Goal: Task Accomplishment & Management: Manage account settings

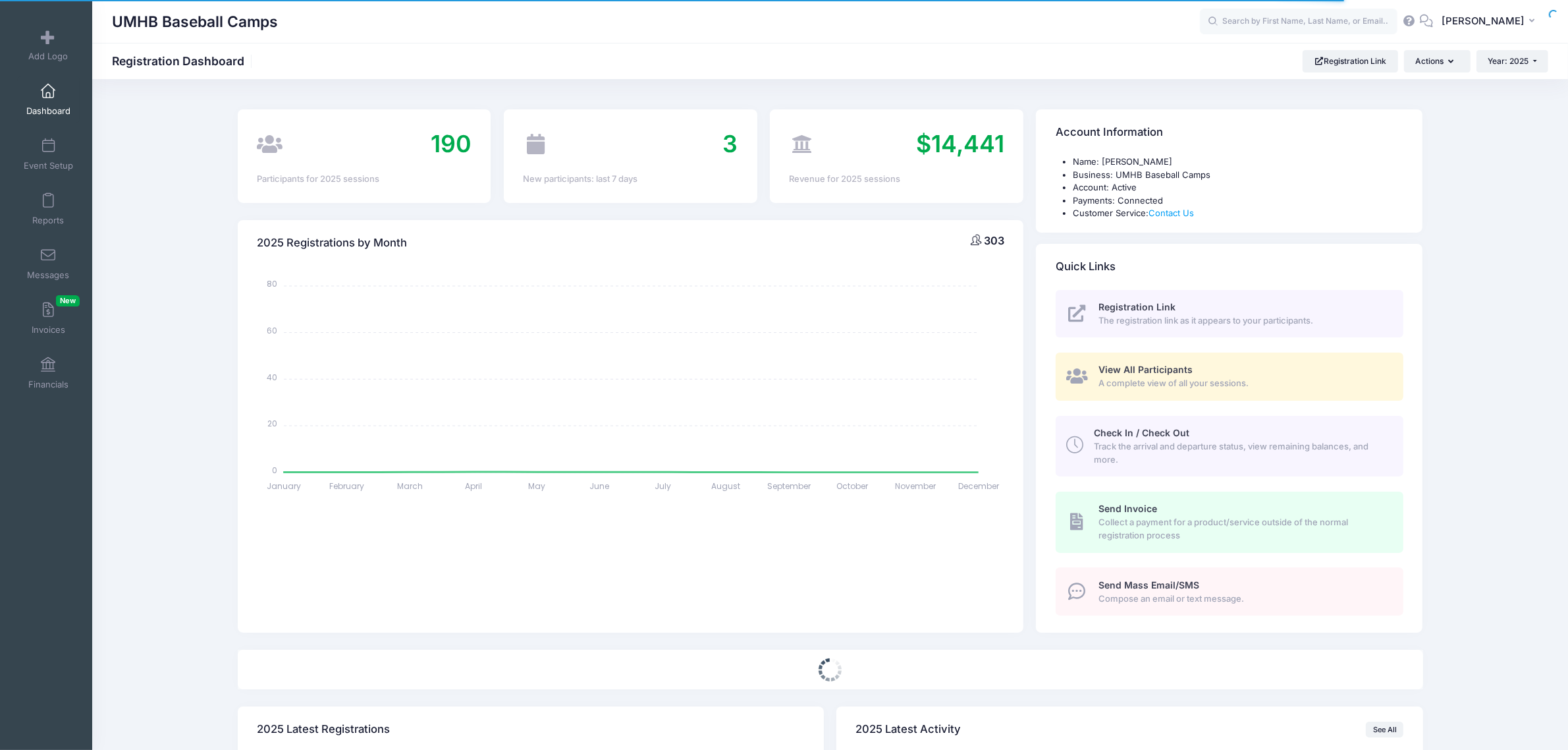
select select
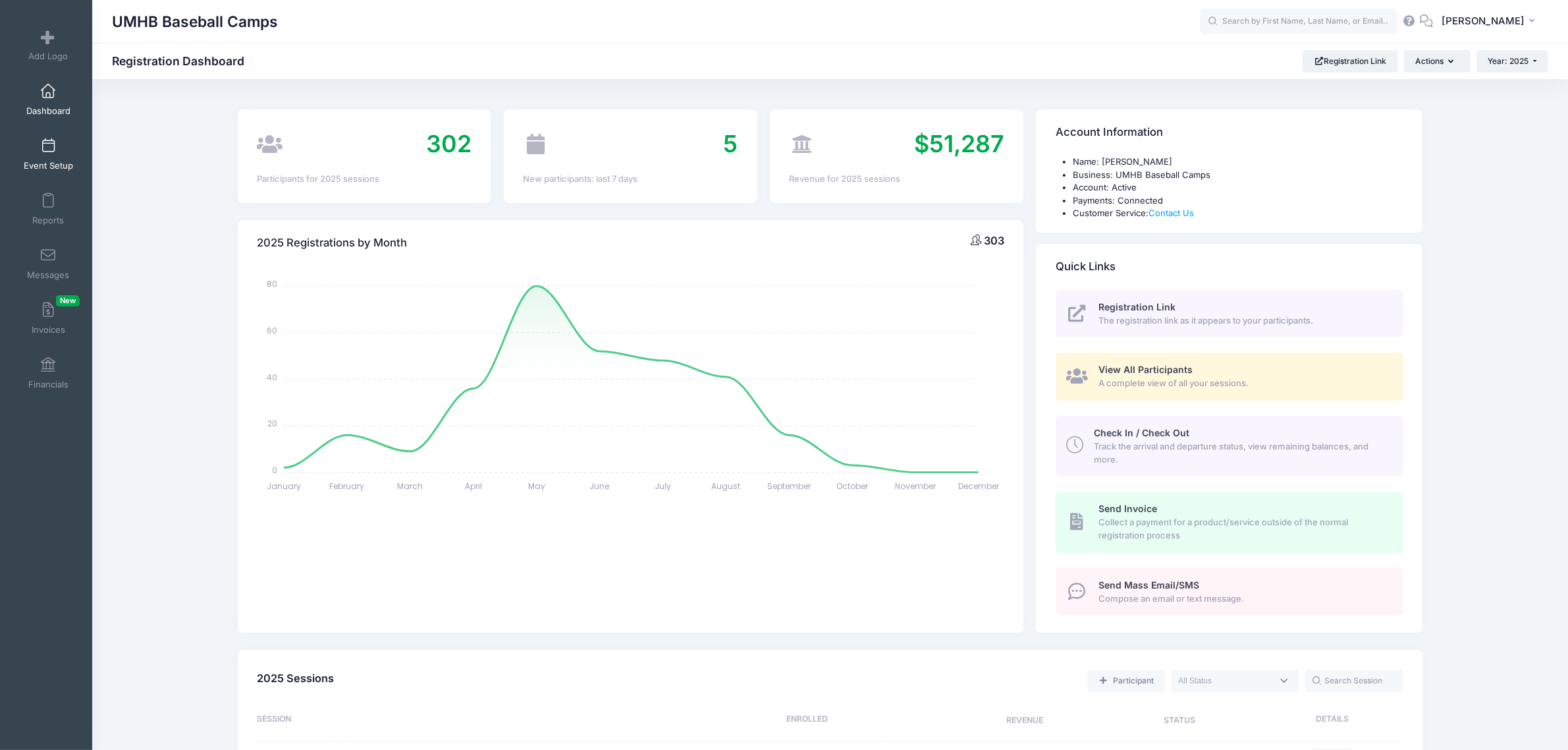
click at [49, 160] on span "Event Setup" at bounding box center [48, 166] width 49 height 12
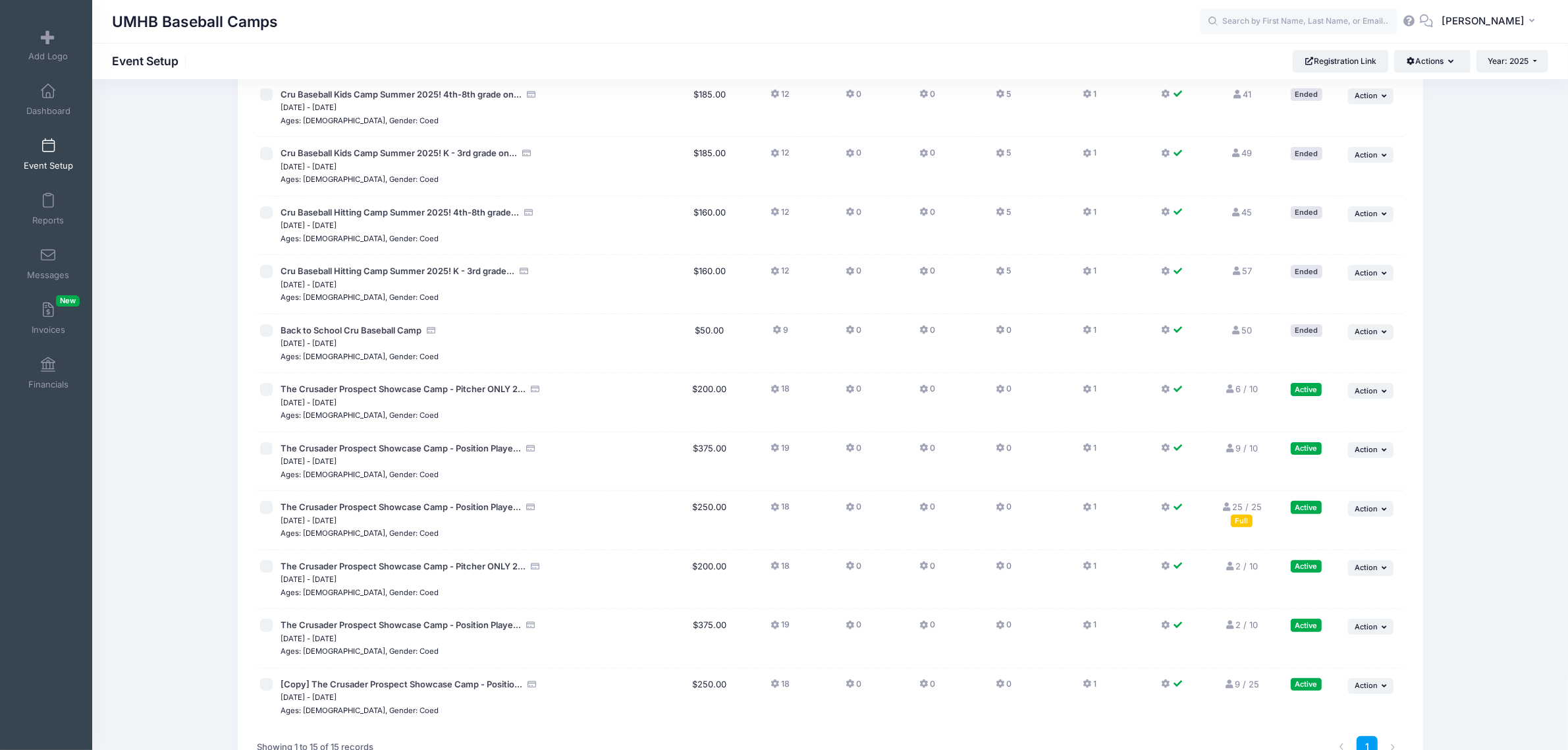
scroll to position [429, 0]
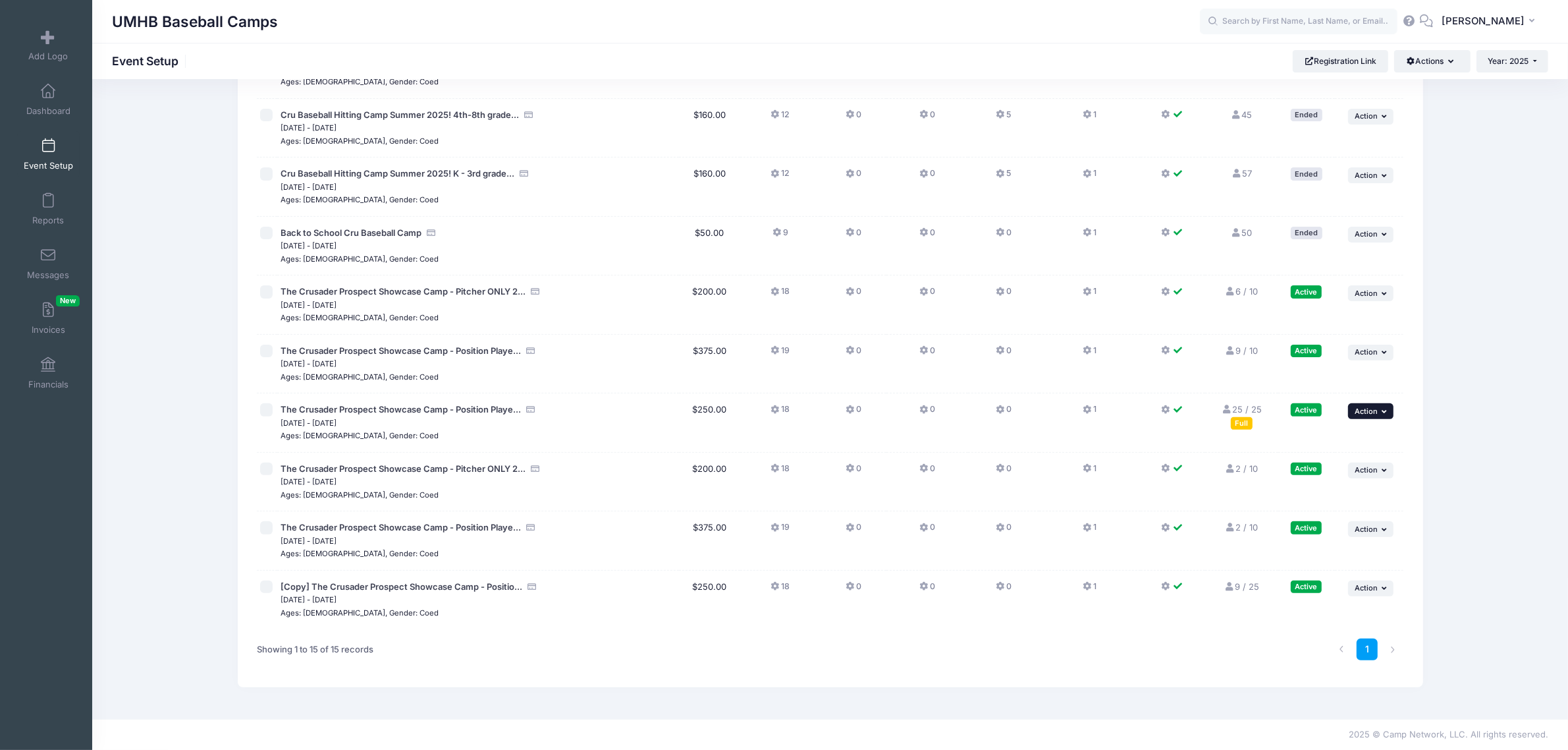
click at [1356, 414] on span "Action" at bounding box center [1366, 412] width 23 height 10
click at [1318, 469] on link "Edit Session" at bounding box center [1327, 466] width 119 height 25
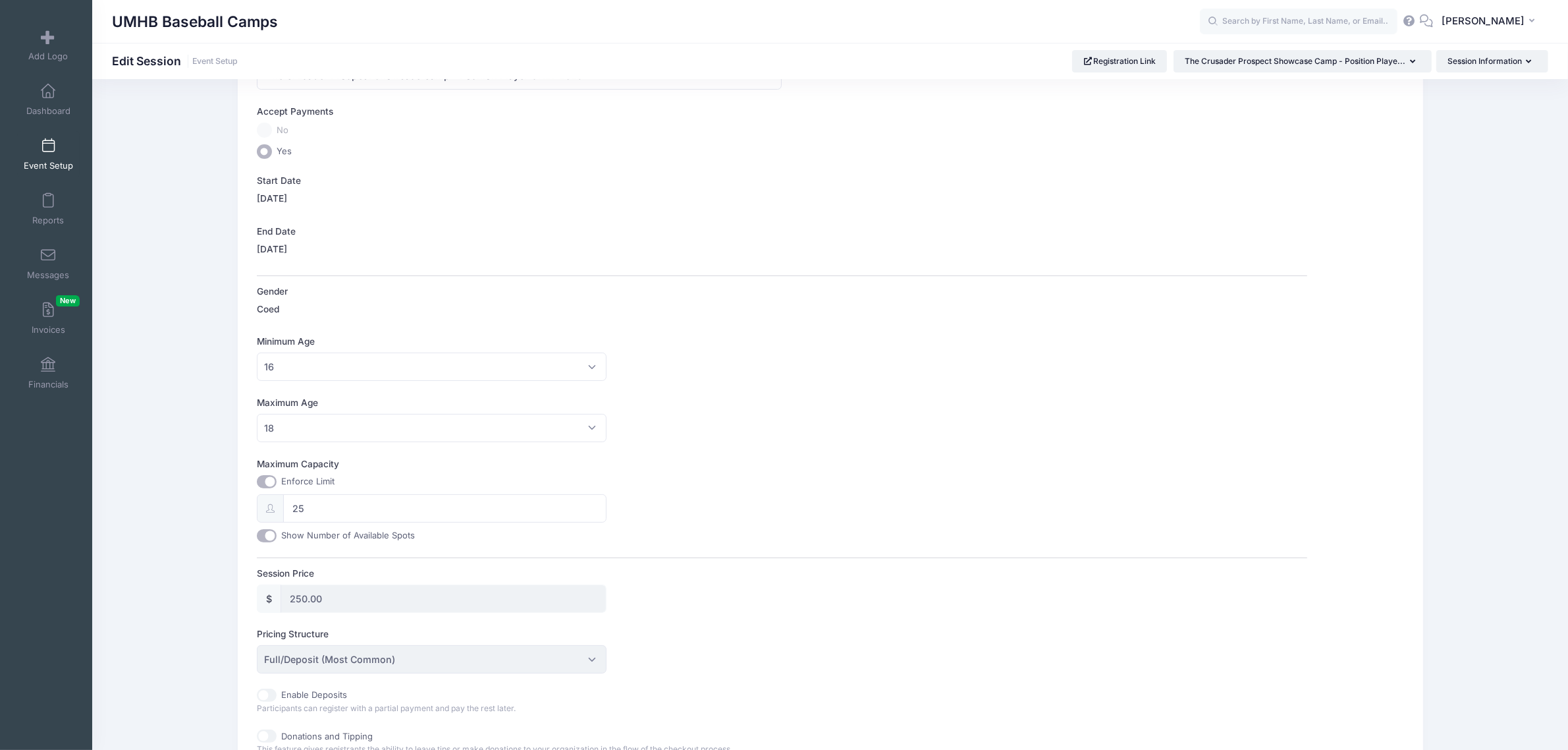
scroll to position [164, 0]
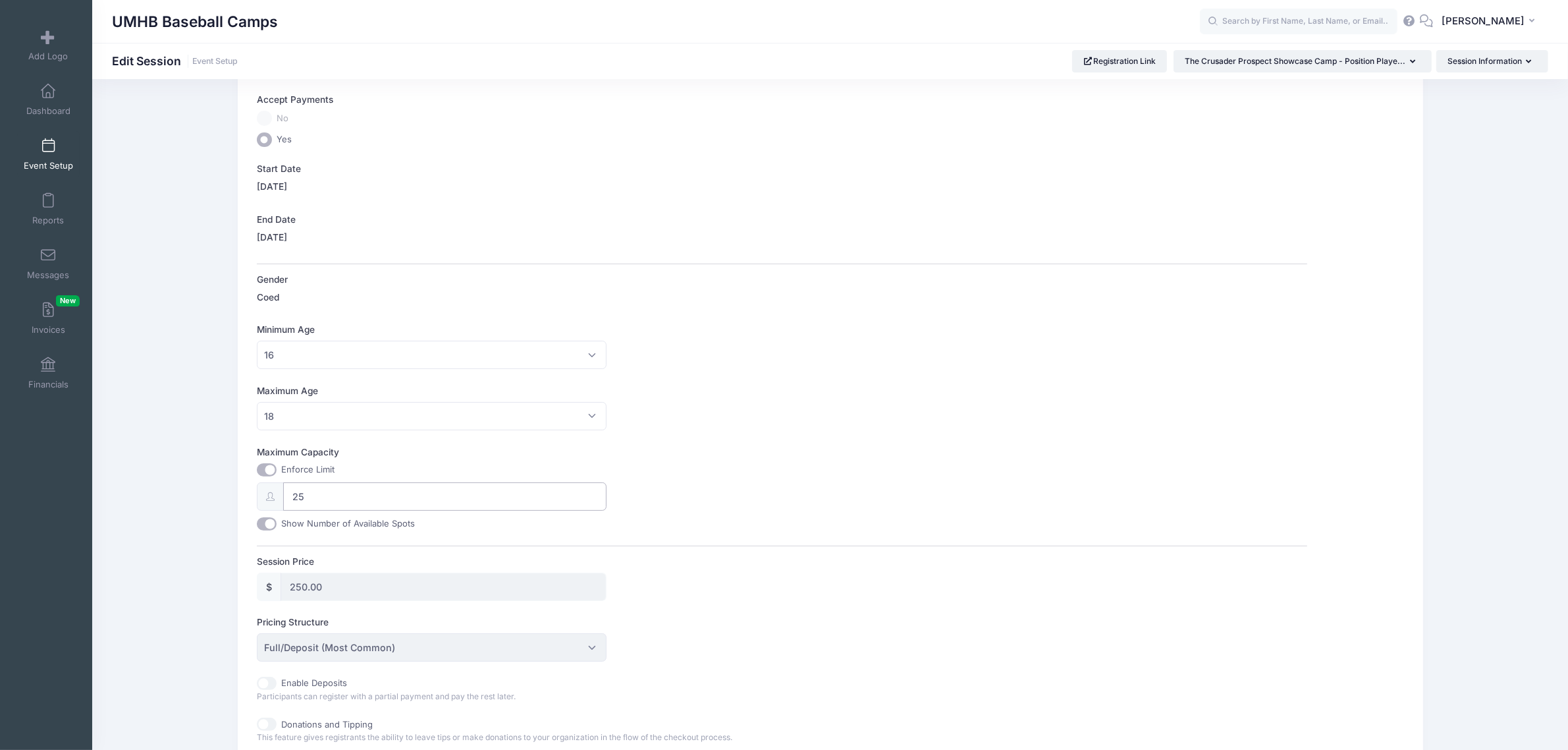
click at [356, 504] on input "25" at bounding box center [444, 496] width 324 height 28
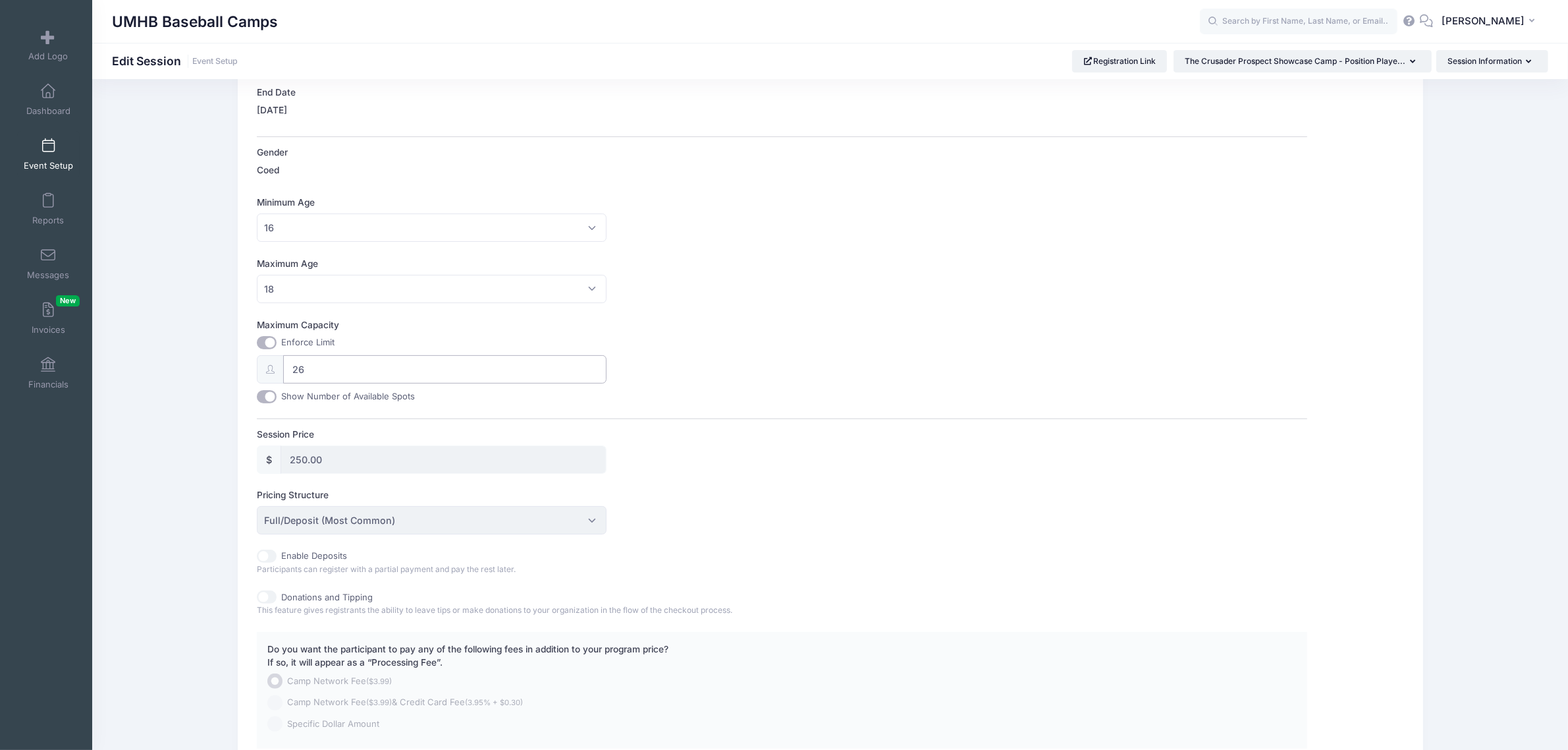
scroll to position [409, 0]
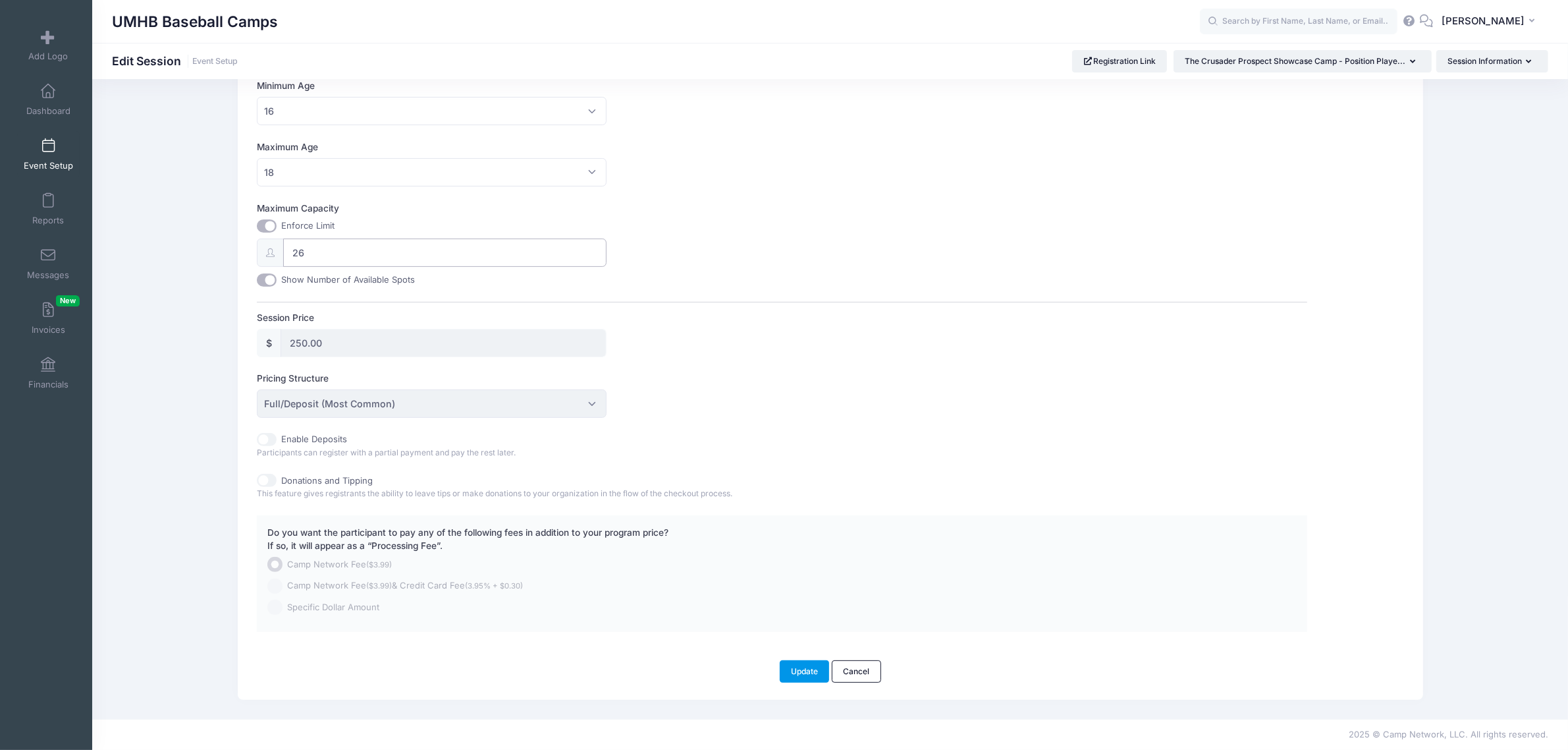
type input "26"
click at [804, 674] on button "Update" at bounding box center [805, 671] width 50 height 22
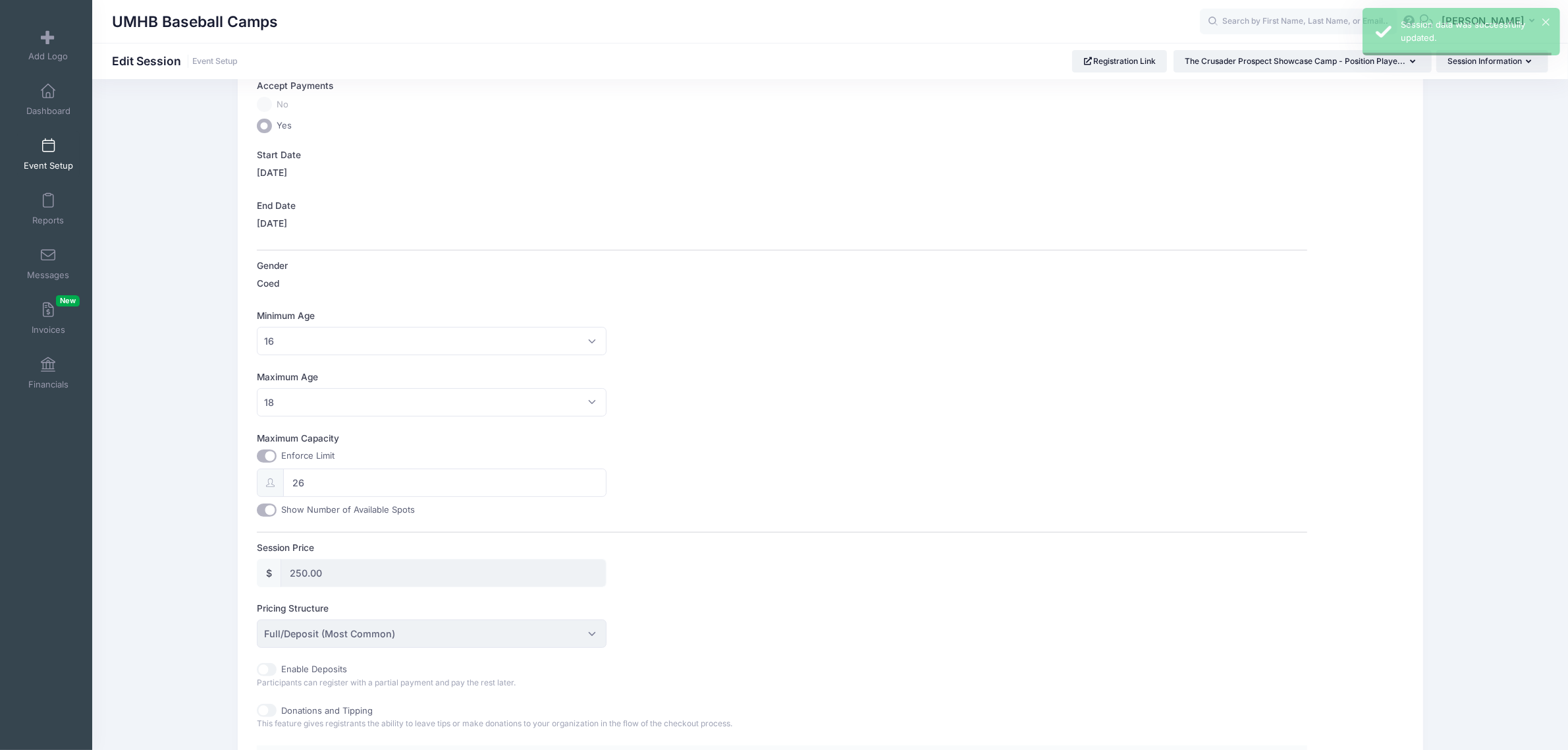
scroll to position [0, 0]
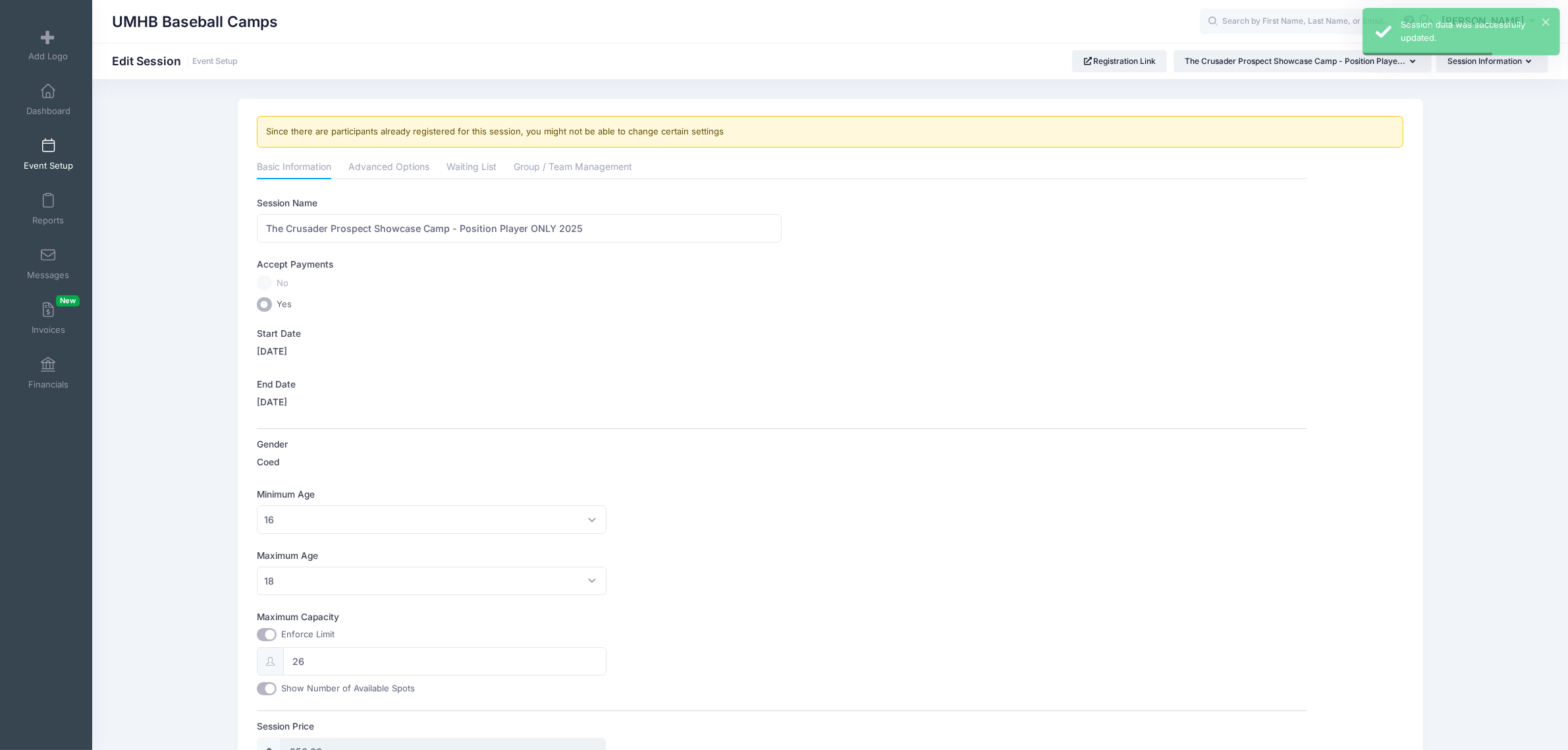
click at [43, 160] on span "Event Setup" at bounding box center [48, 166] width 49 height 12
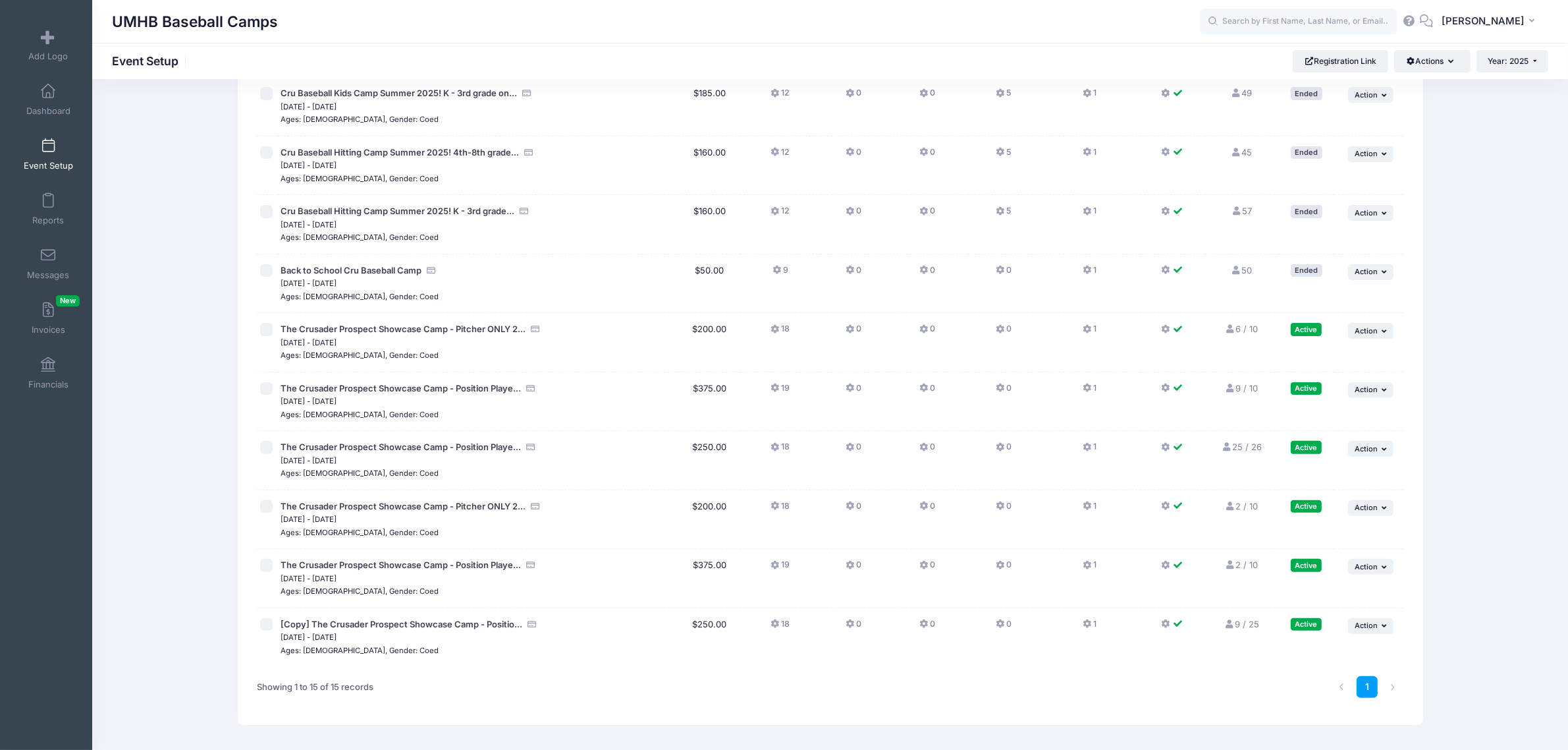
scroll to position [412, 0]
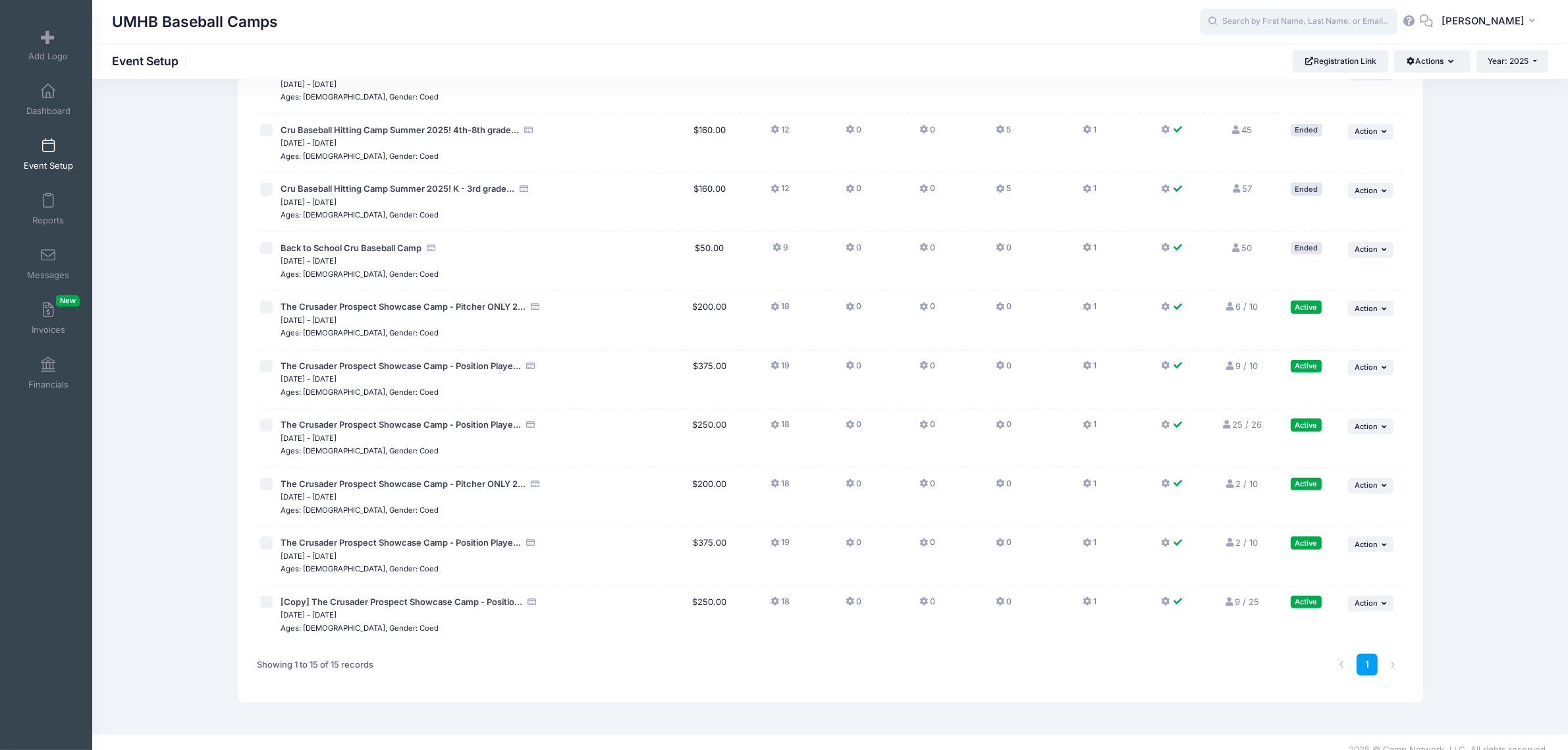
click at [1328, 21] on input "text" at bounding box center [1298, 21] width 197 height 26
click at [1291, 50] on strong "Gunder" at bounding box center [1328, 56] width 76 height 12
type input "Cooper Gunderman ([Copy] The Crusader Prospect Showcase Camp - Position Player …"
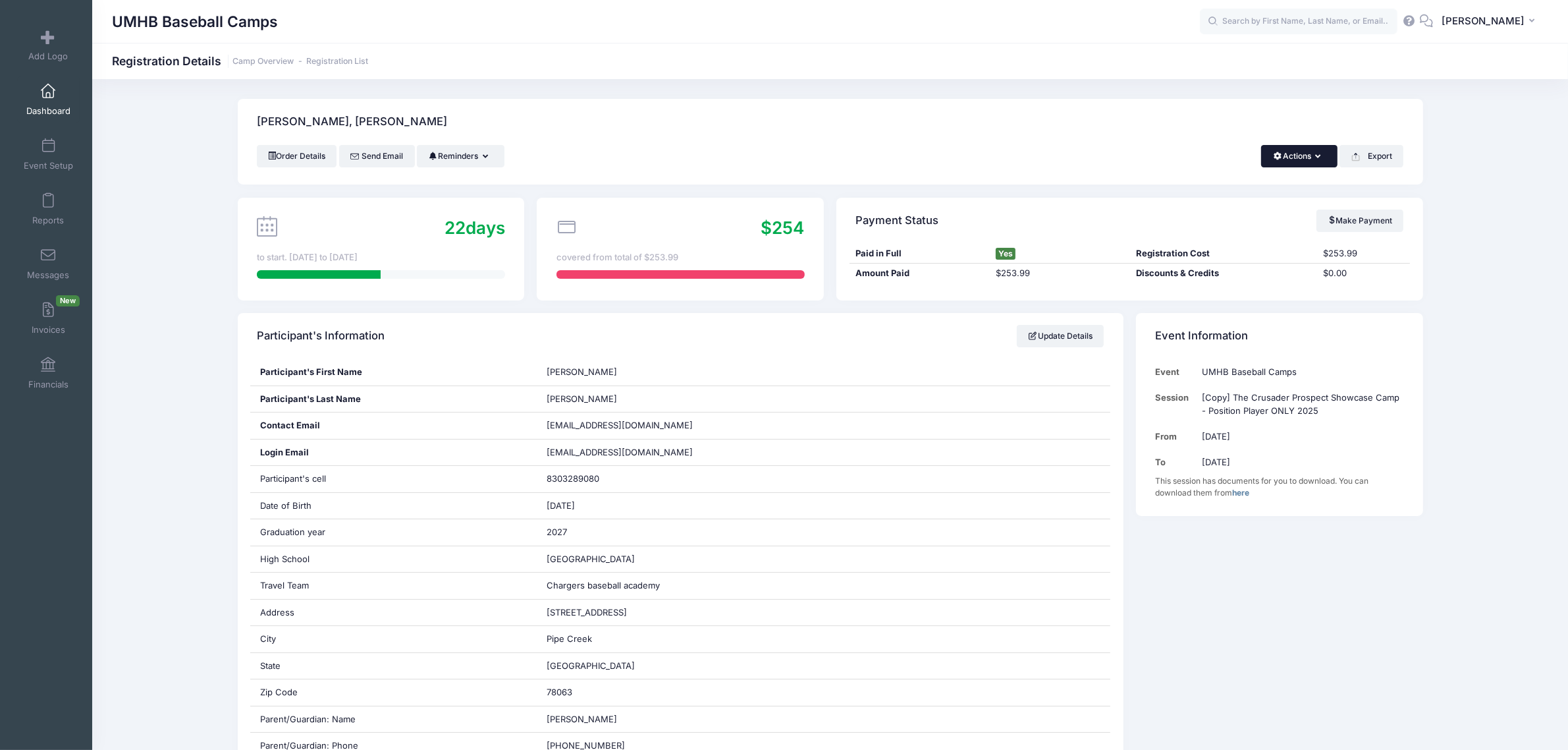
click at [1274, 155] on span "button" at bounding box center [1277, 156] width 10 height 8
click at [1218, 189] on link "Refund" at bounding box center [1254, 188] width 152 height 25
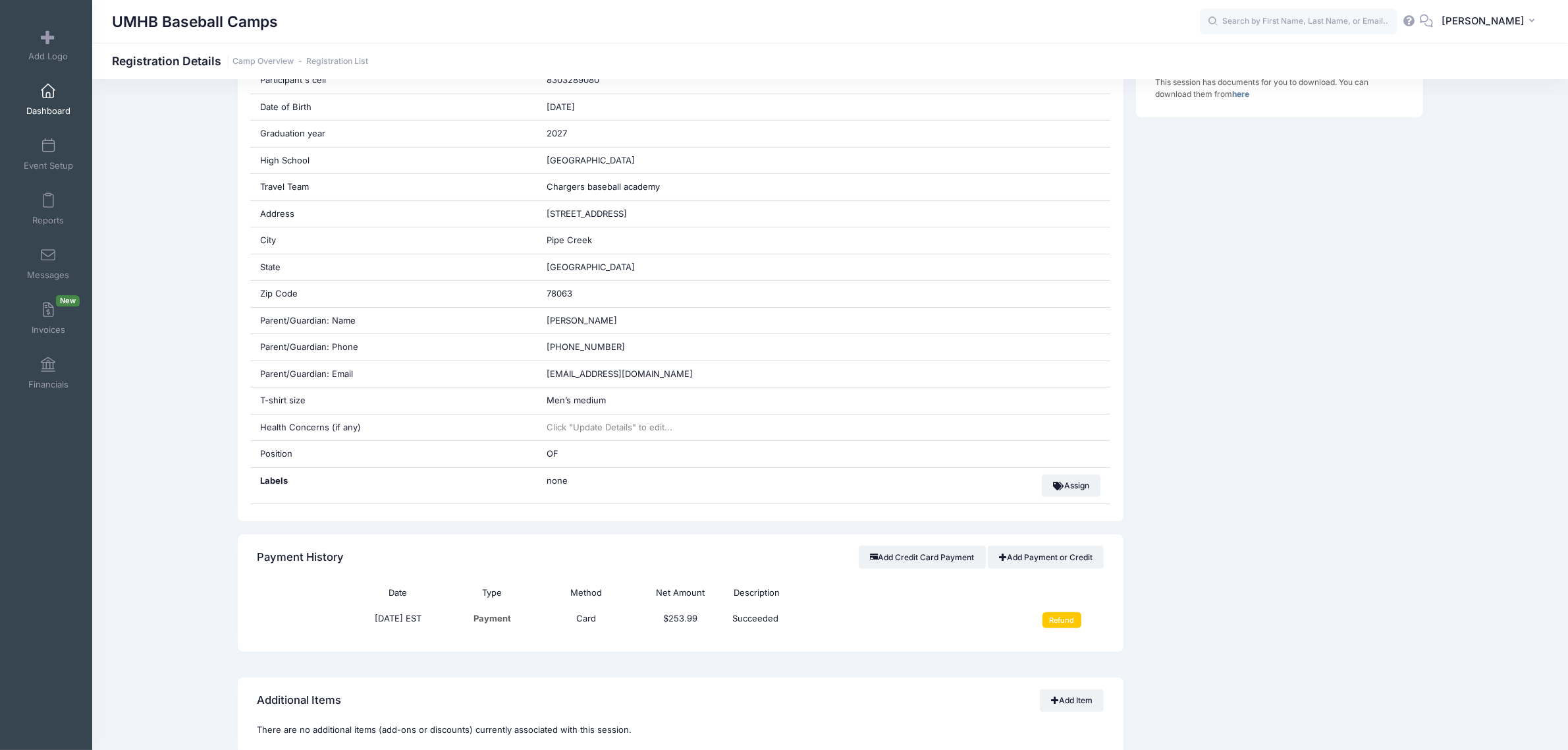
scroll to position [851, 0]
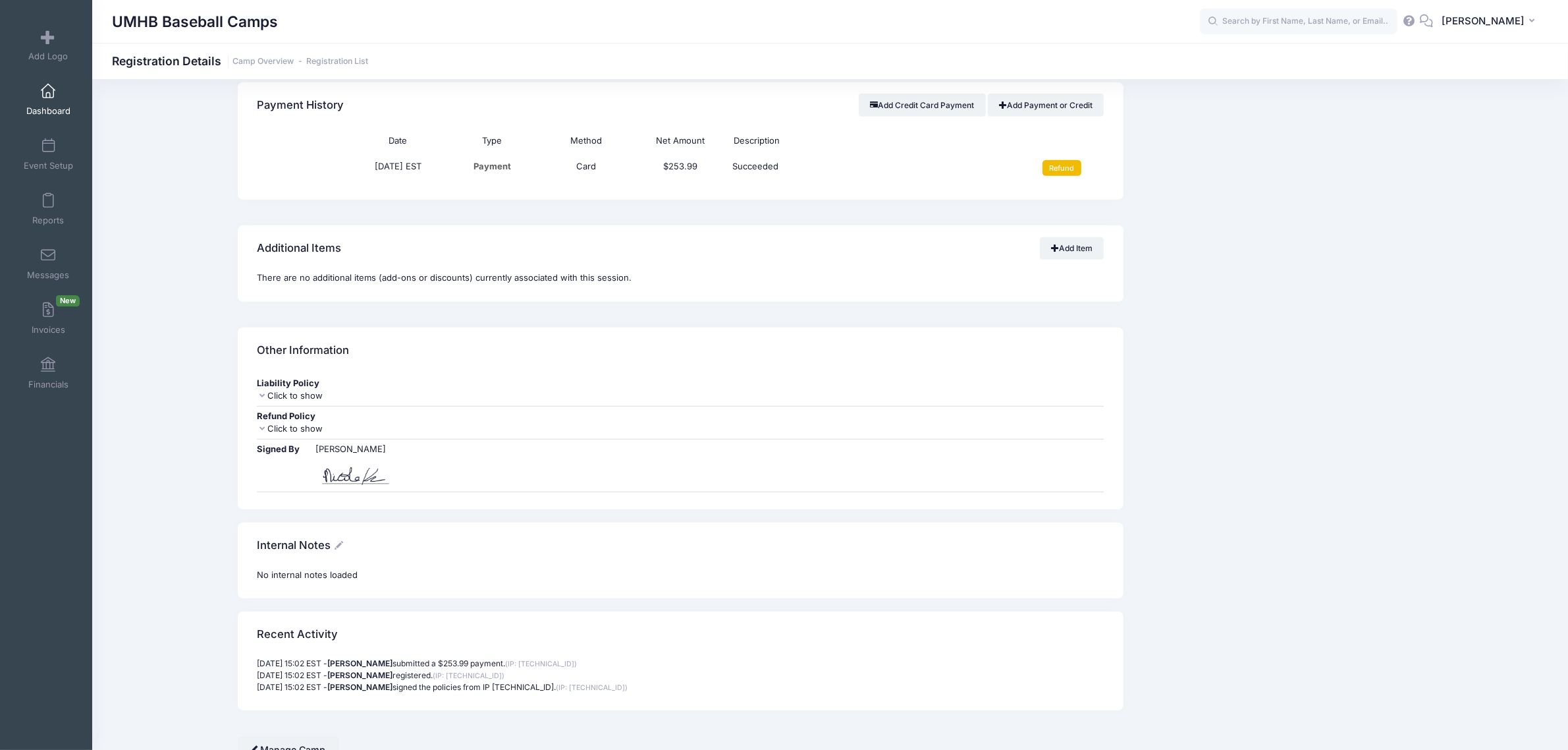
click at [1064, 176] on input "Refund" at bounding box center [1062, 168] width 39 height 15
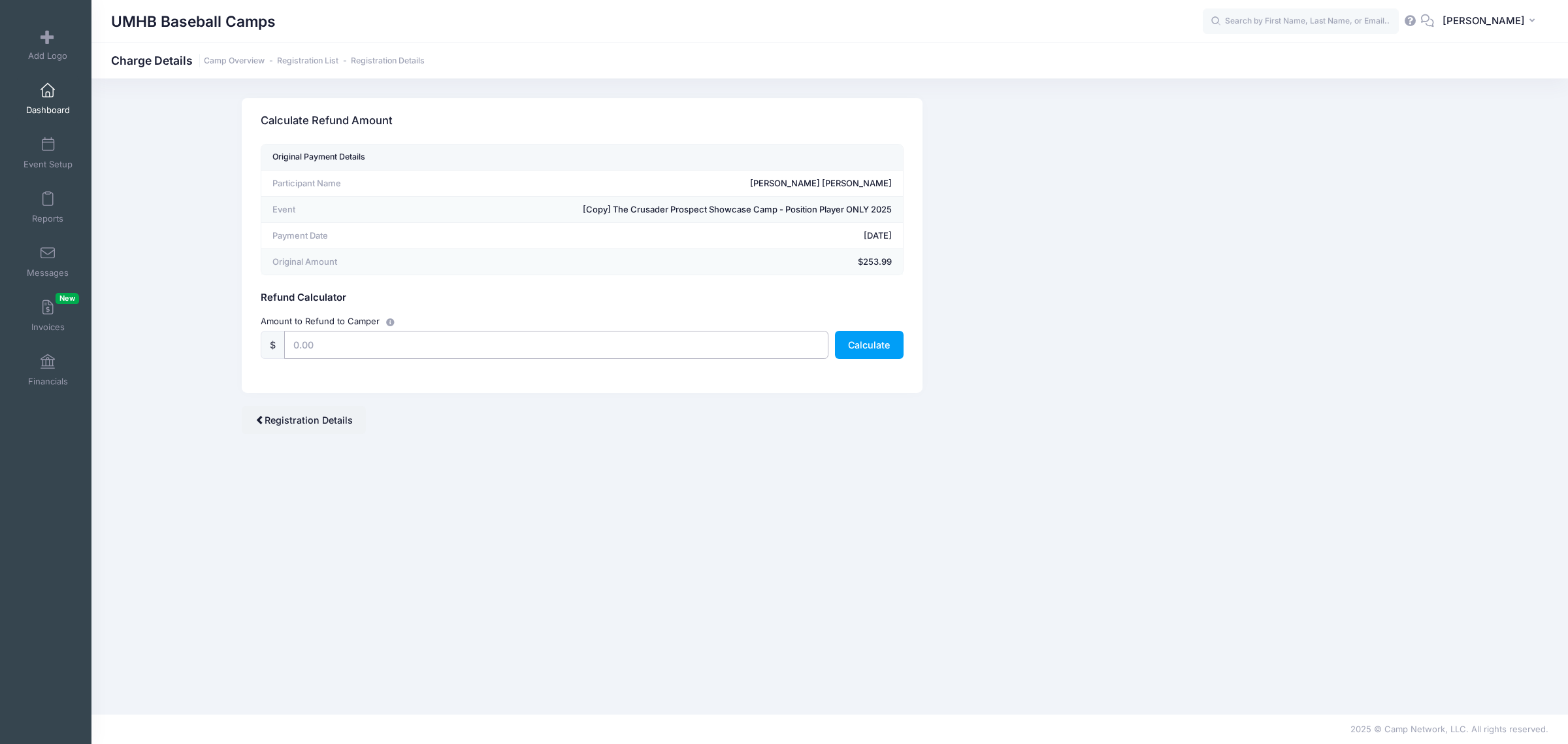
click at [410, 350] on input "text" at bounding box center [556, 344] width 544 height 28
type input "253.99"
click at [863, 337] on button "Calculate" at bounding box center [869, 344] width 69 height 28
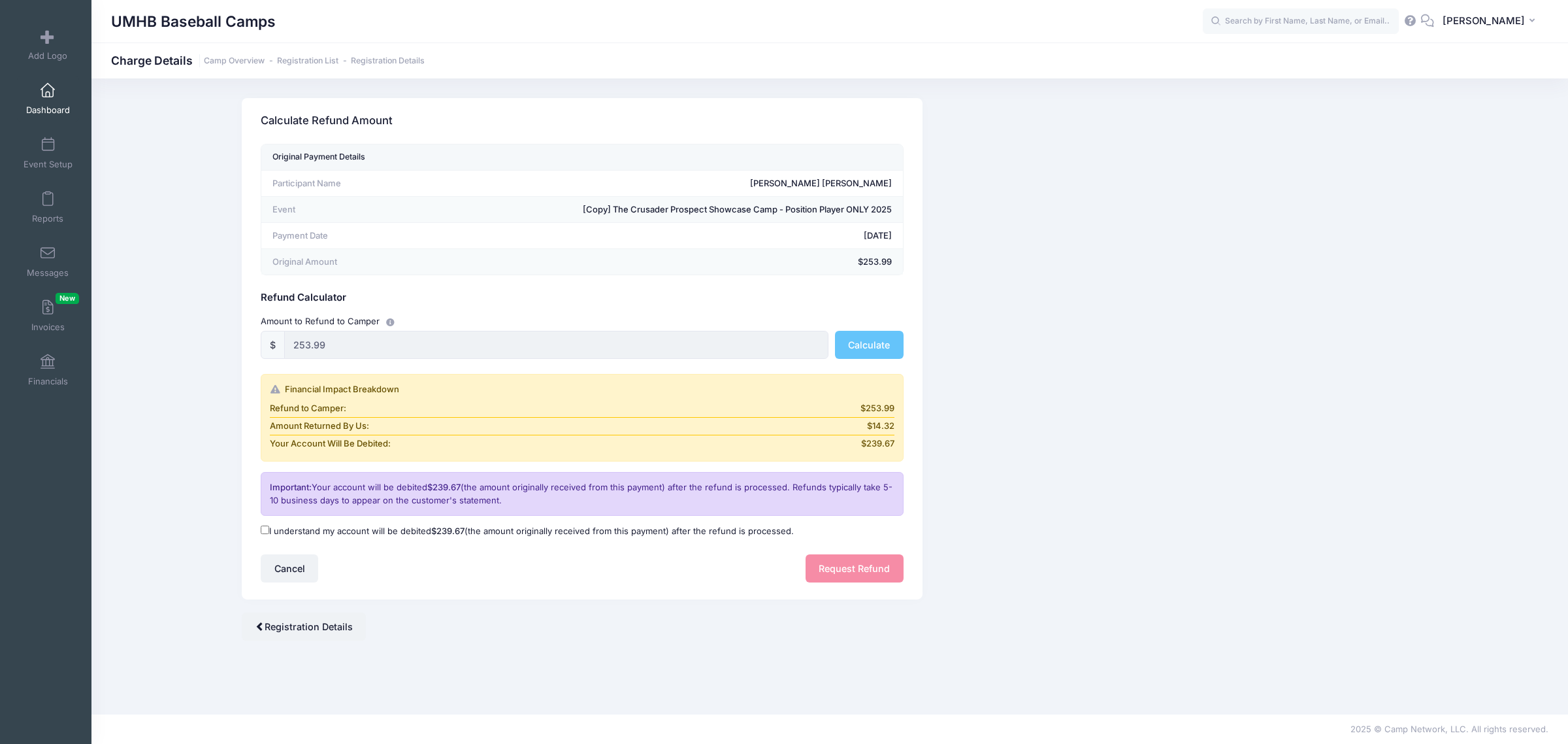
click at [266, 530] on input "I understand my account will be debited $239.67 (the amount originally received…" at bounding box center [265, 529] width 9 height 9
checkbox input "true"
click at [881, 572] on button "Request Refund" at bounding box center [854, 568] width 98 height 28
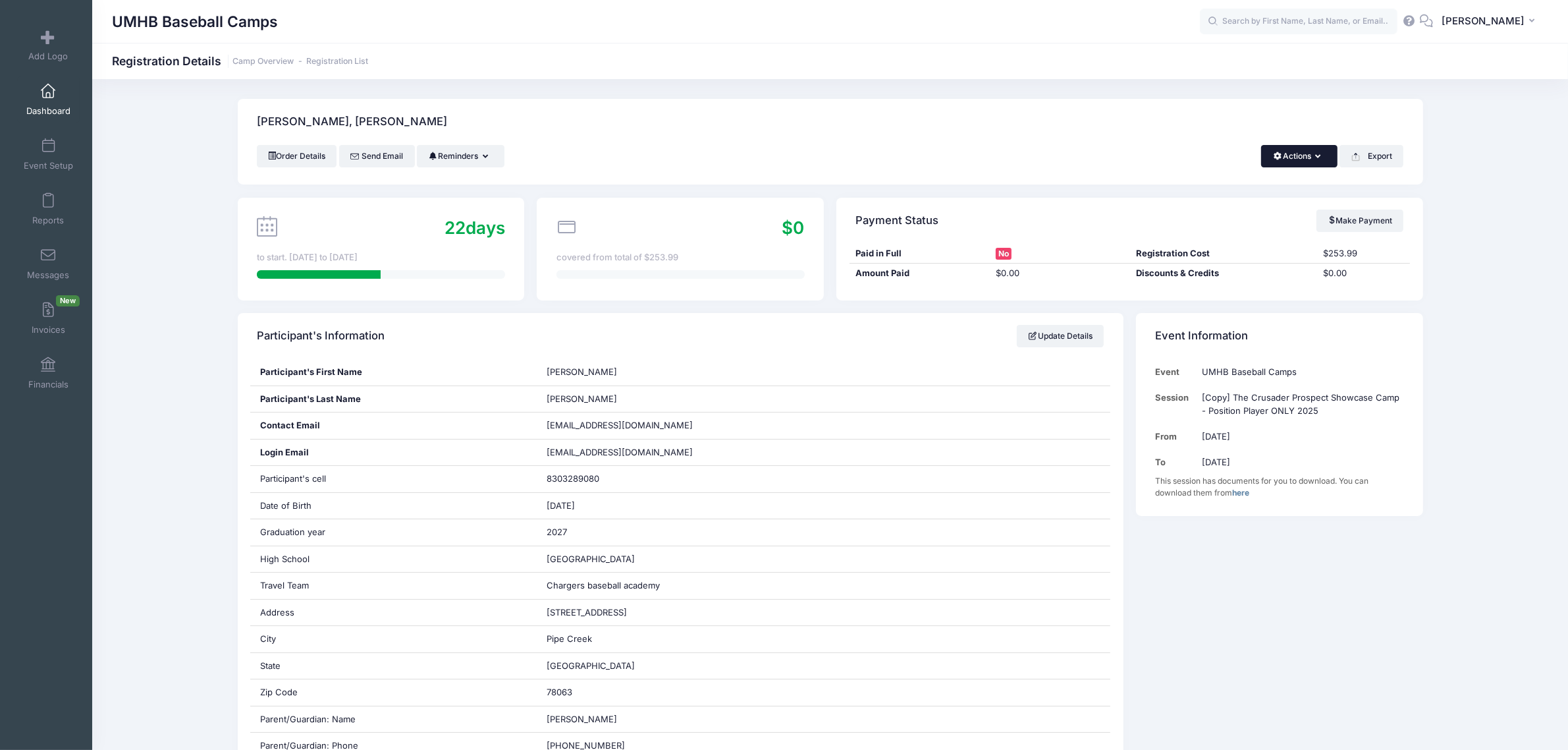
click at [1308, 163] on button "Actions" at bounding box center [1298, 156] width 75 height 22
click at [1222, 280] on link "Delete" at bounding box center [1254, 278] width 152 height 25
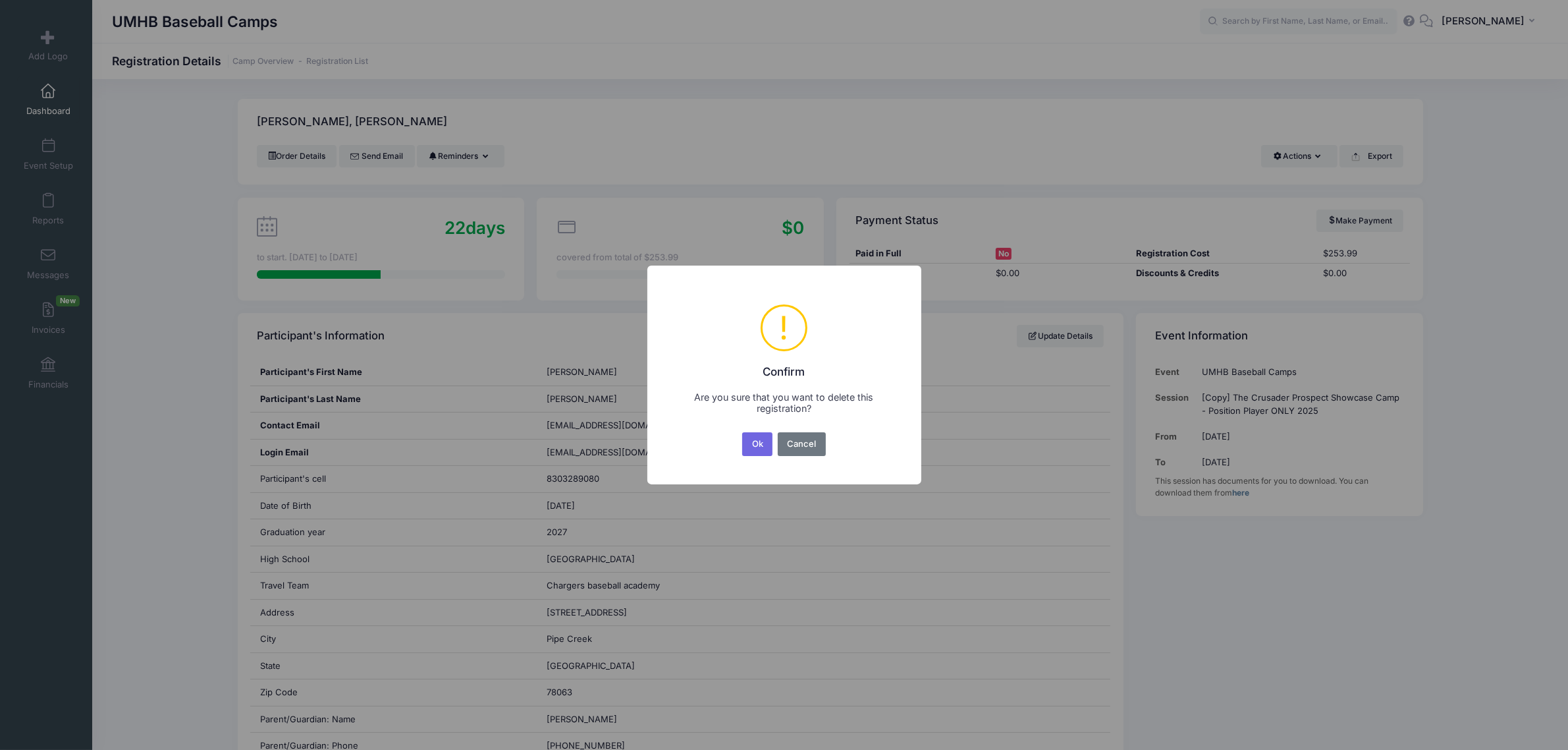
click at [755, 446] on button "Ok" at bounding box center [756, 444] width 30 height 24
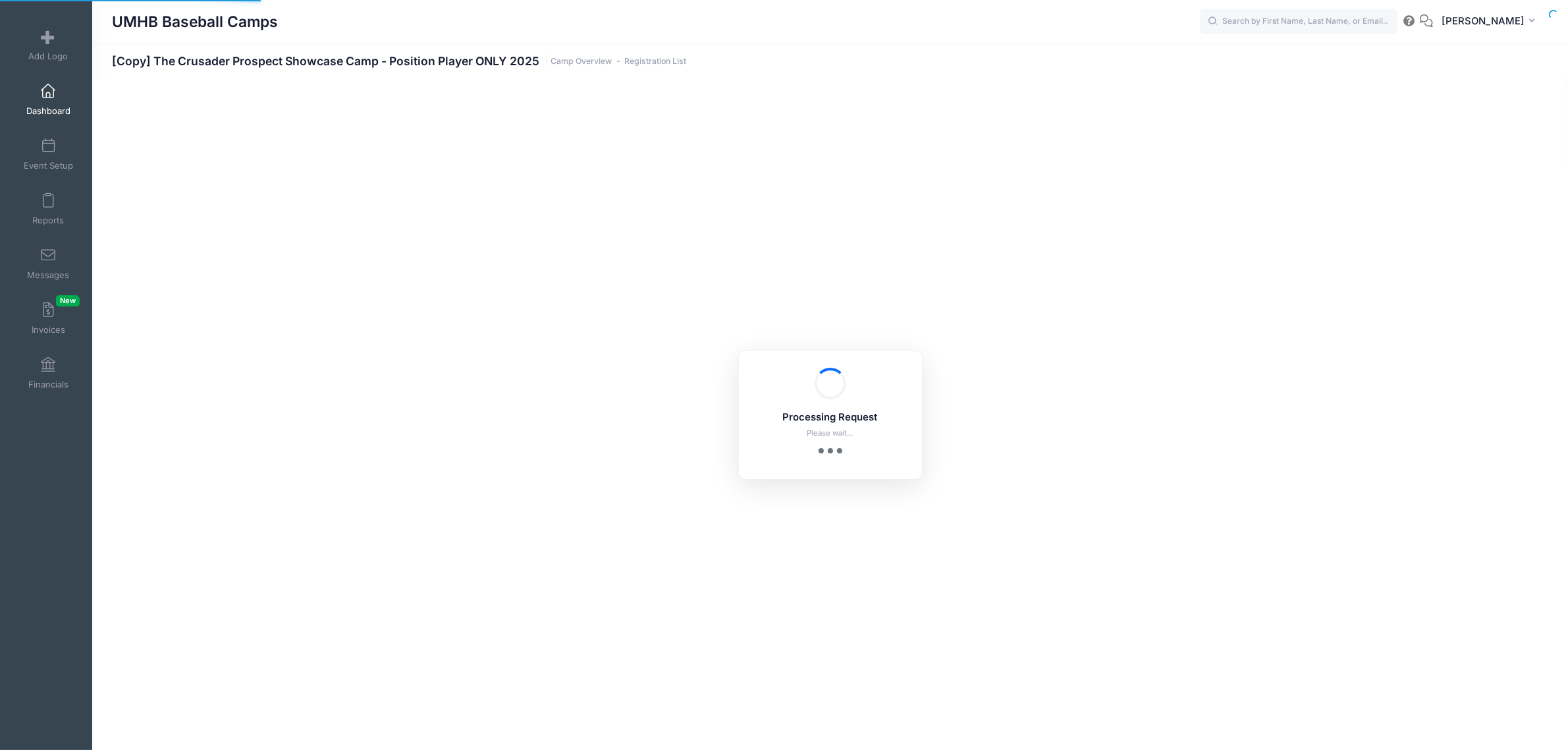
select select "10"
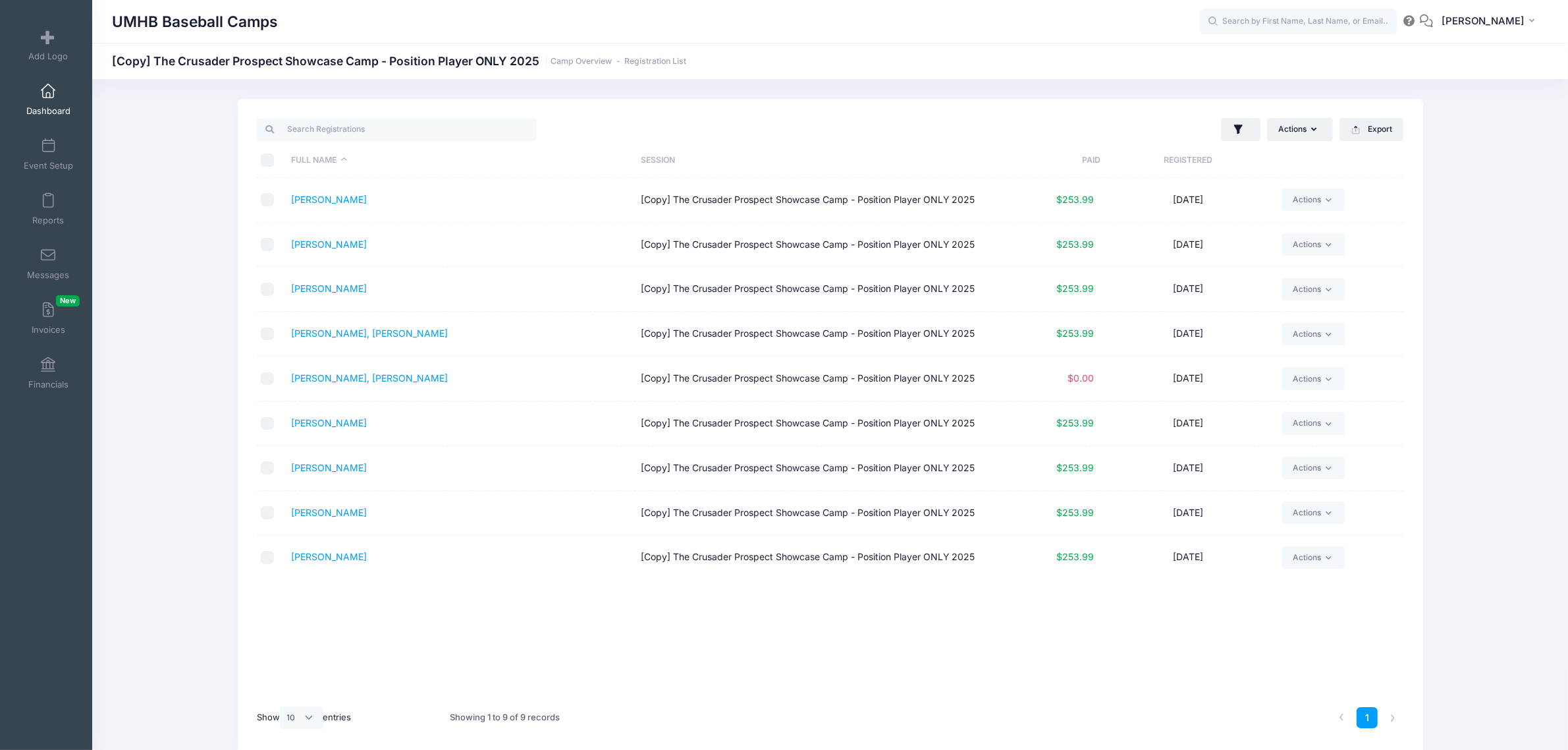
drag, startPoint x: 46, startPoint y: 99, endPoint x: 43, endPoint y: 125, distance: 26.2
click at [46, 99] on link "Dashboard" at bounding box center [48, 100] width 63 height 46
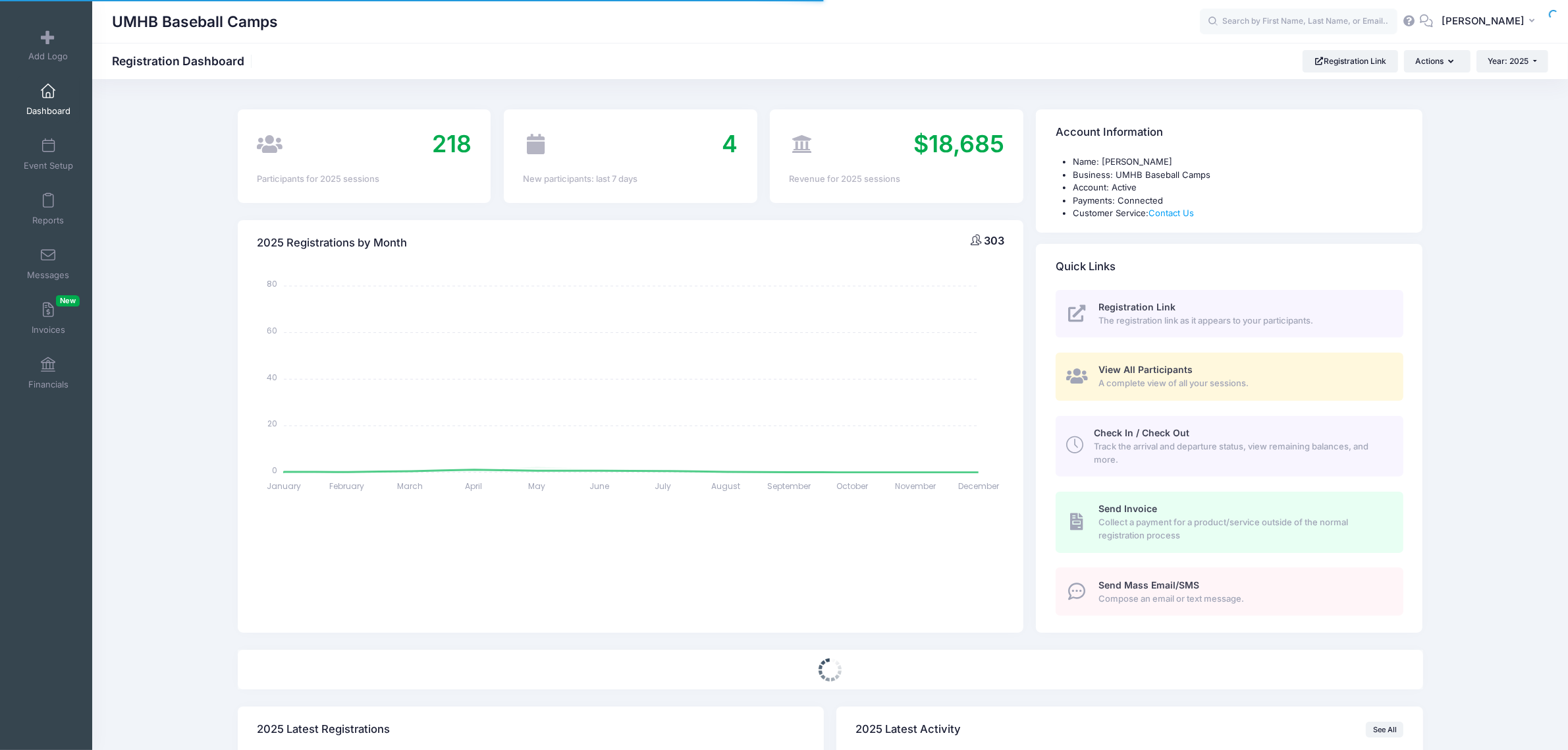
select select
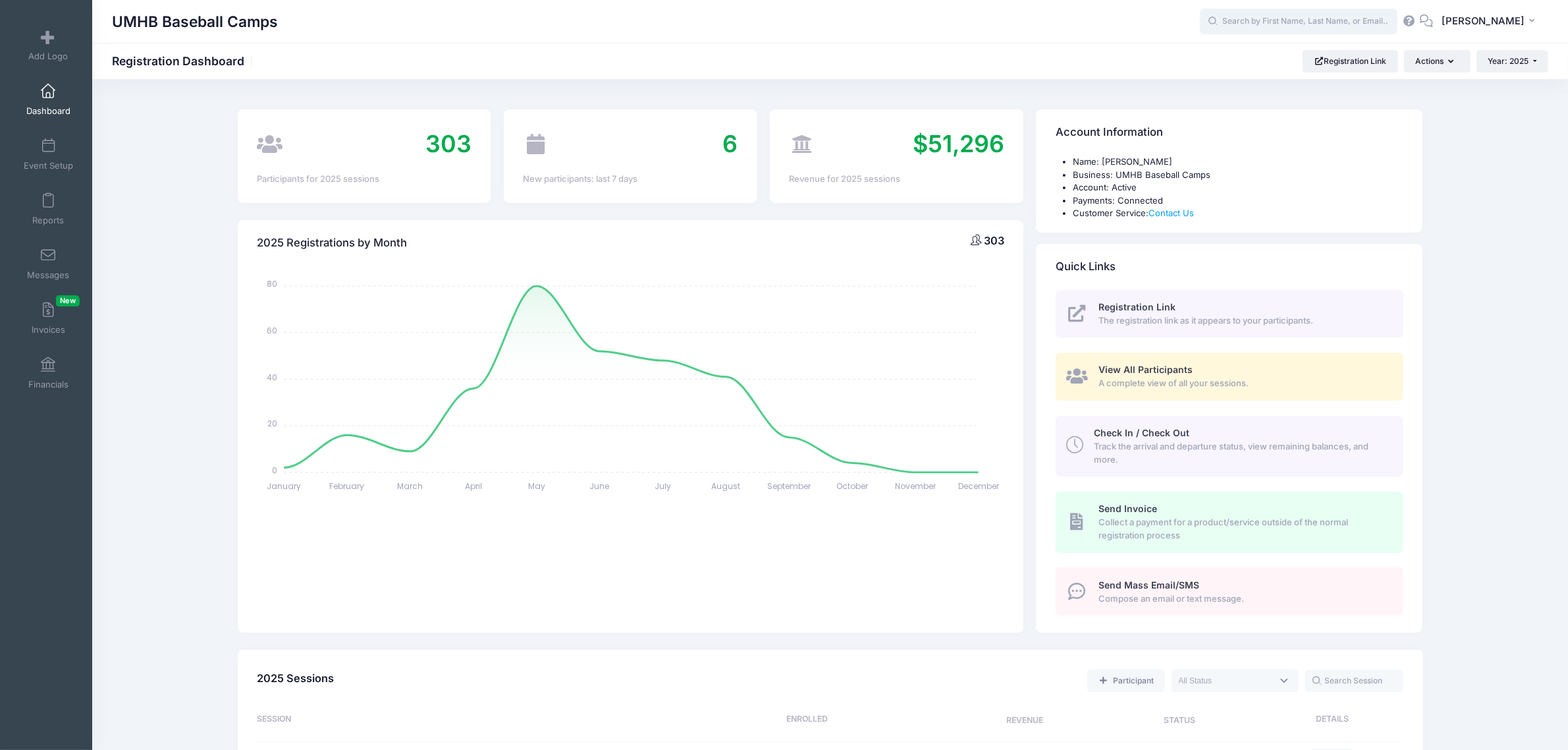
click at [1299, 21] on input "text" at bounding box center [1298, 21] width 197 height 26
click at [1268, 113] on p "Hunter Miller" at bounding box center [1323, 120] width 217 height 14
type input "Hunter Miller (The Crusader Prospect Showcase Camp - Pitcher ONLY 2025, Oct-12,…"
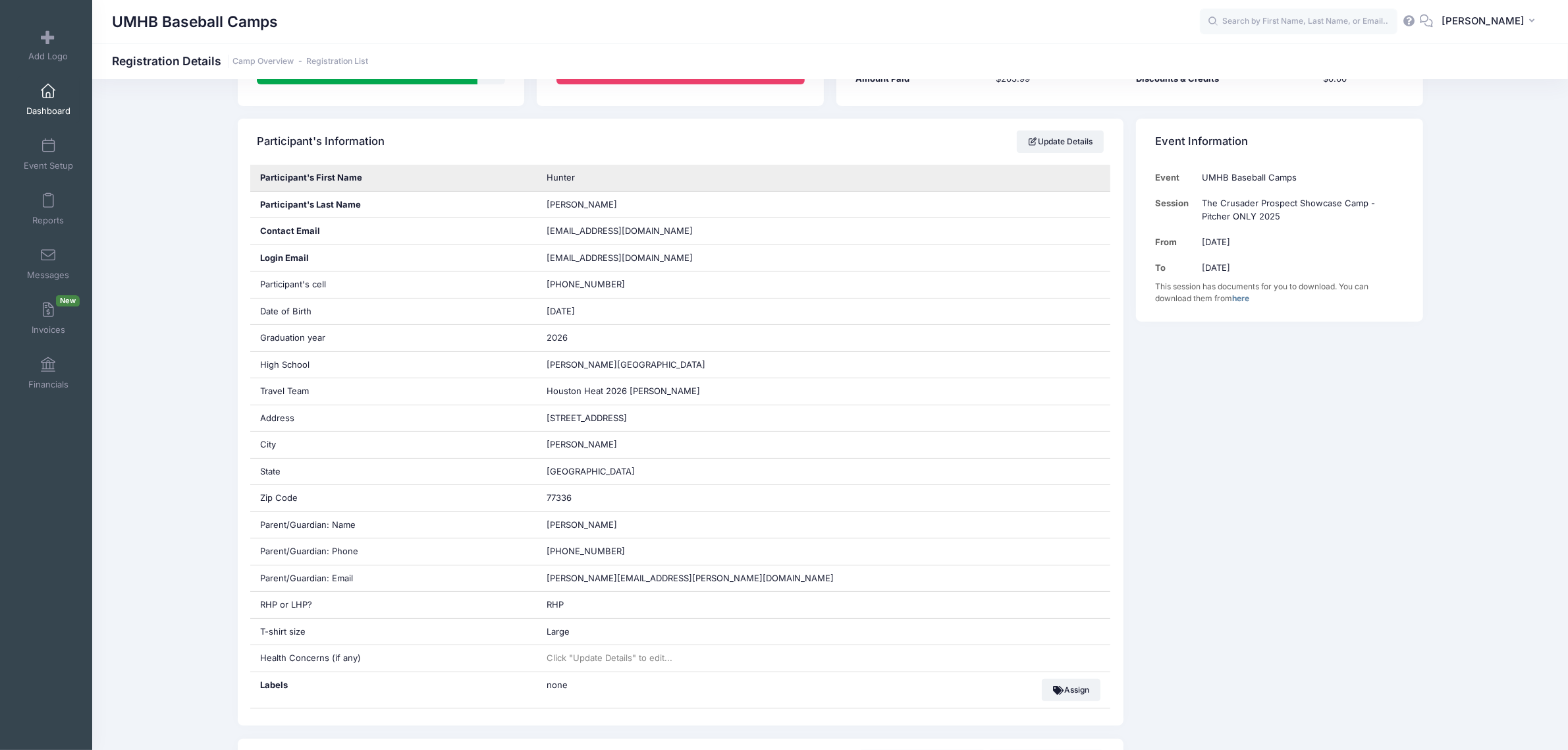
scroll to position [576, 0]
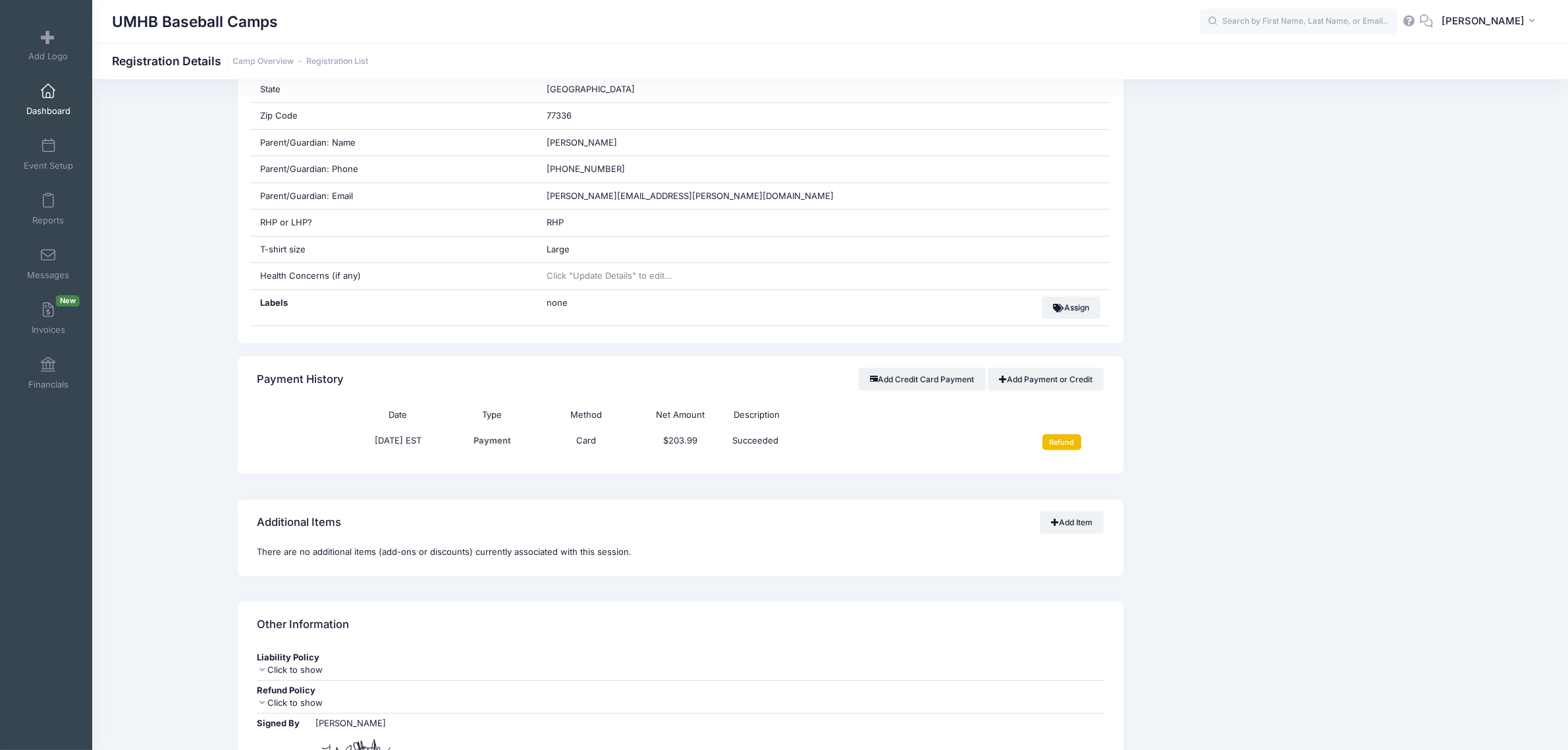
click at [1070, 446] on input "Refund" at bounding box center [1062, 442] width 39 height 15
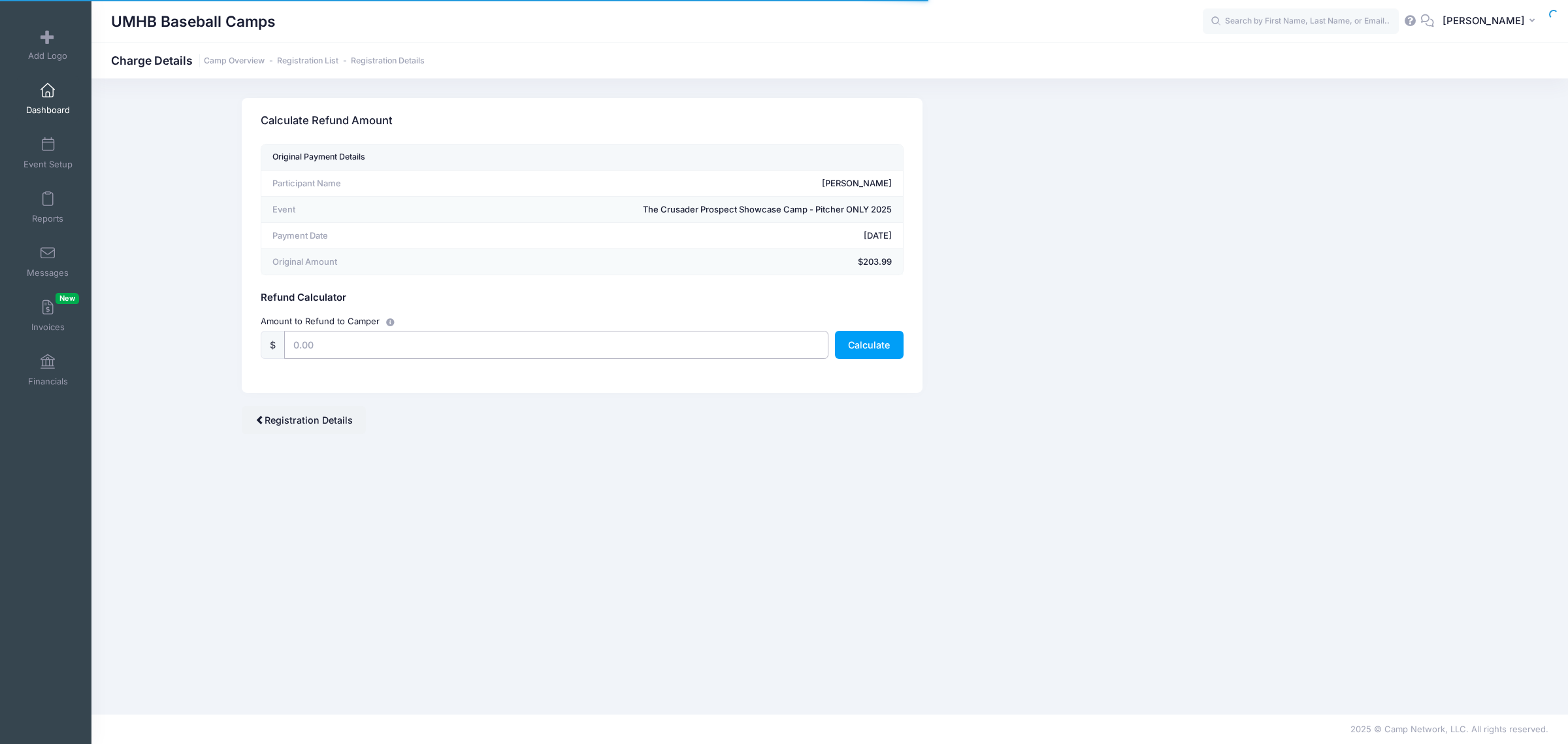
click at [657, 354] on input "text" at bounding box center [556, 344] width 544 height 28
type input "203.99"
click at [884, 343] on button "Calculate" at bounding box center [869, 344] width 69 height 28
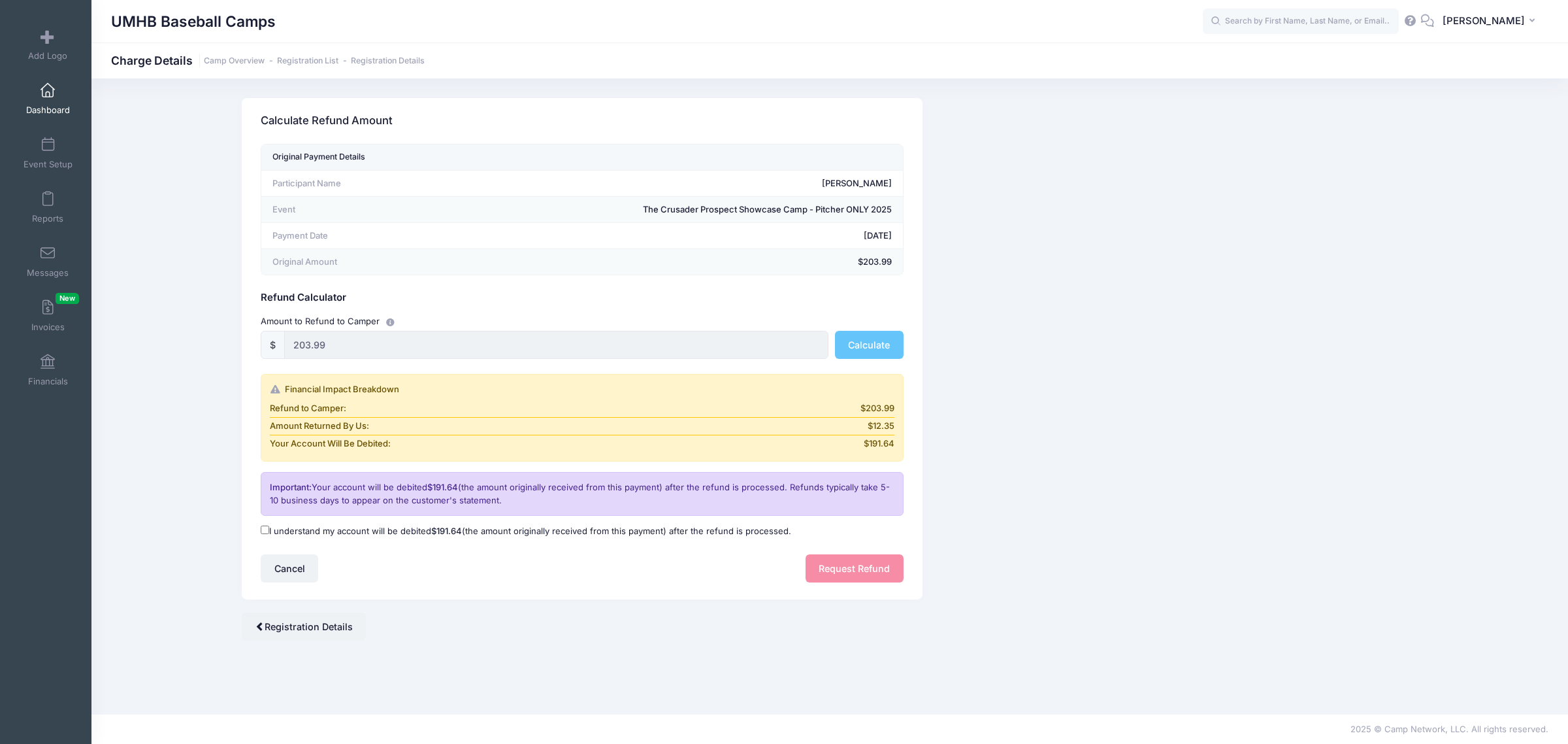
click at [263, 530] on input "I understand my account will be debited $191.64 (the amount originally received…" at bounding box center [265, 529] width 9 height 9
checkbox input "true"
click at [840, 567] on button "Request Refund" at bounding box center [854, 568] width 98 height 28
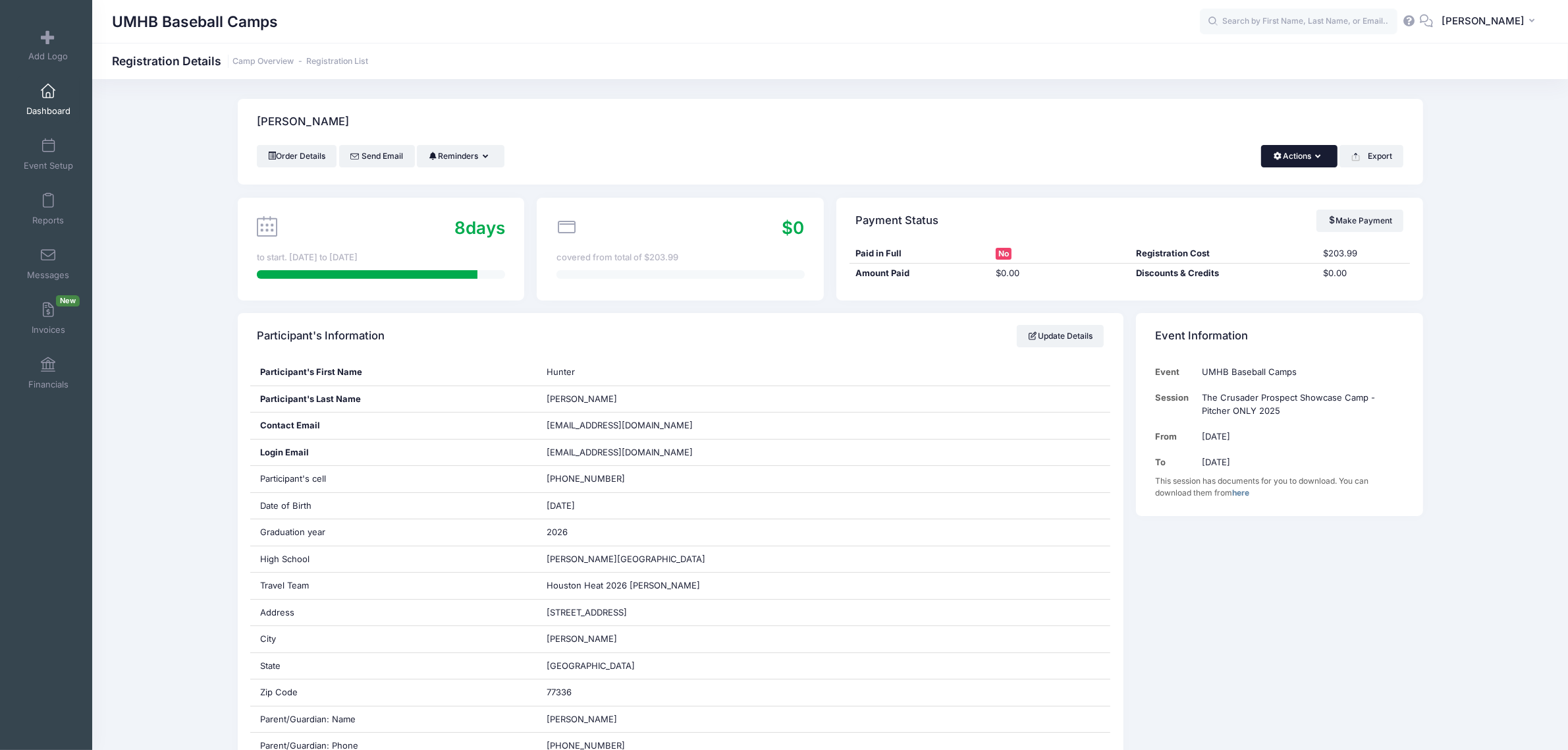
click at [1312, 150] on button "Actions" at bounding box center [1298, 156] width 75 height 22
click at [1236, 272] on link "Delete" at bounding box center [1254, 278] width 152 height 25
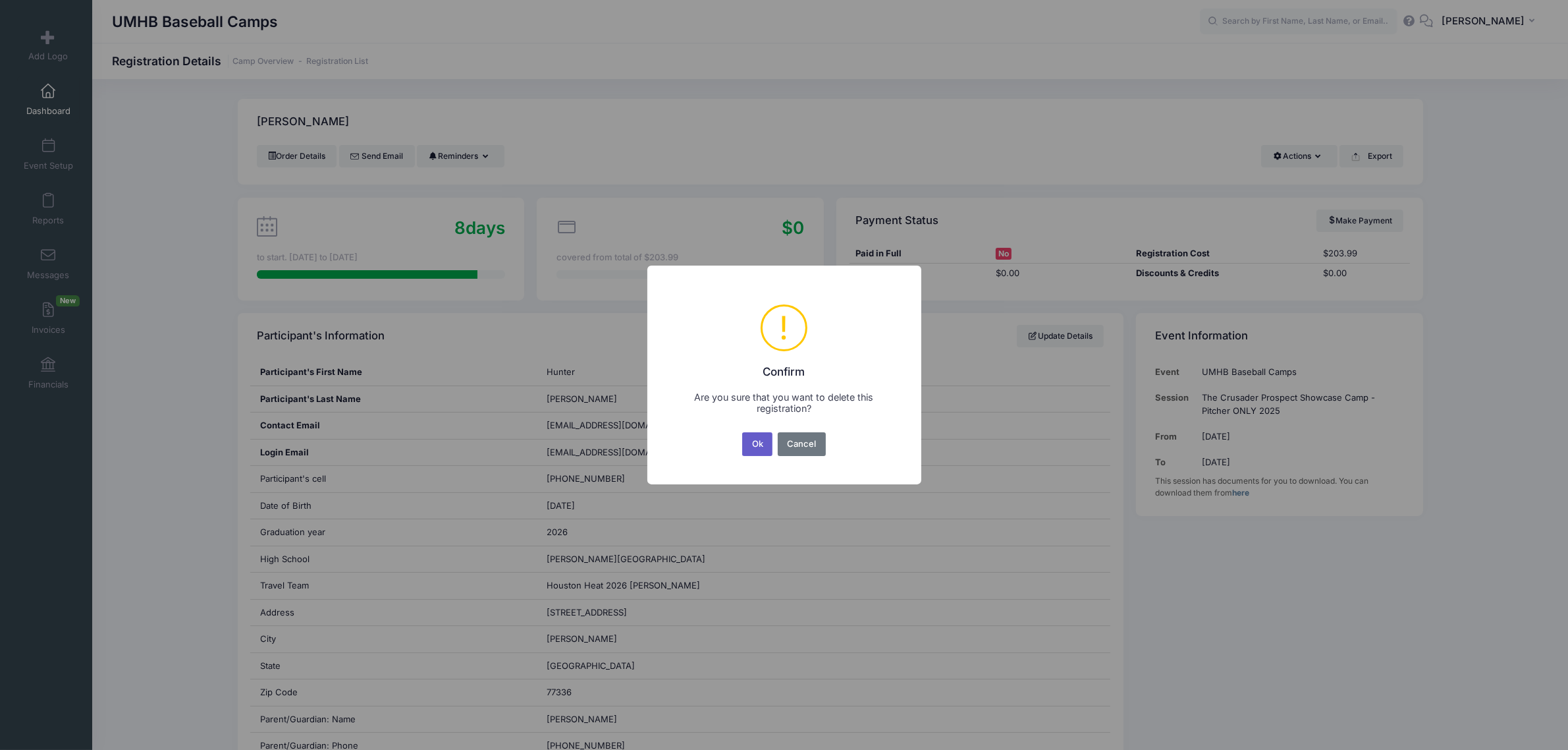
click at [745, 446] on button "Ok" at bounding box center [756, 444] width 30 height 24
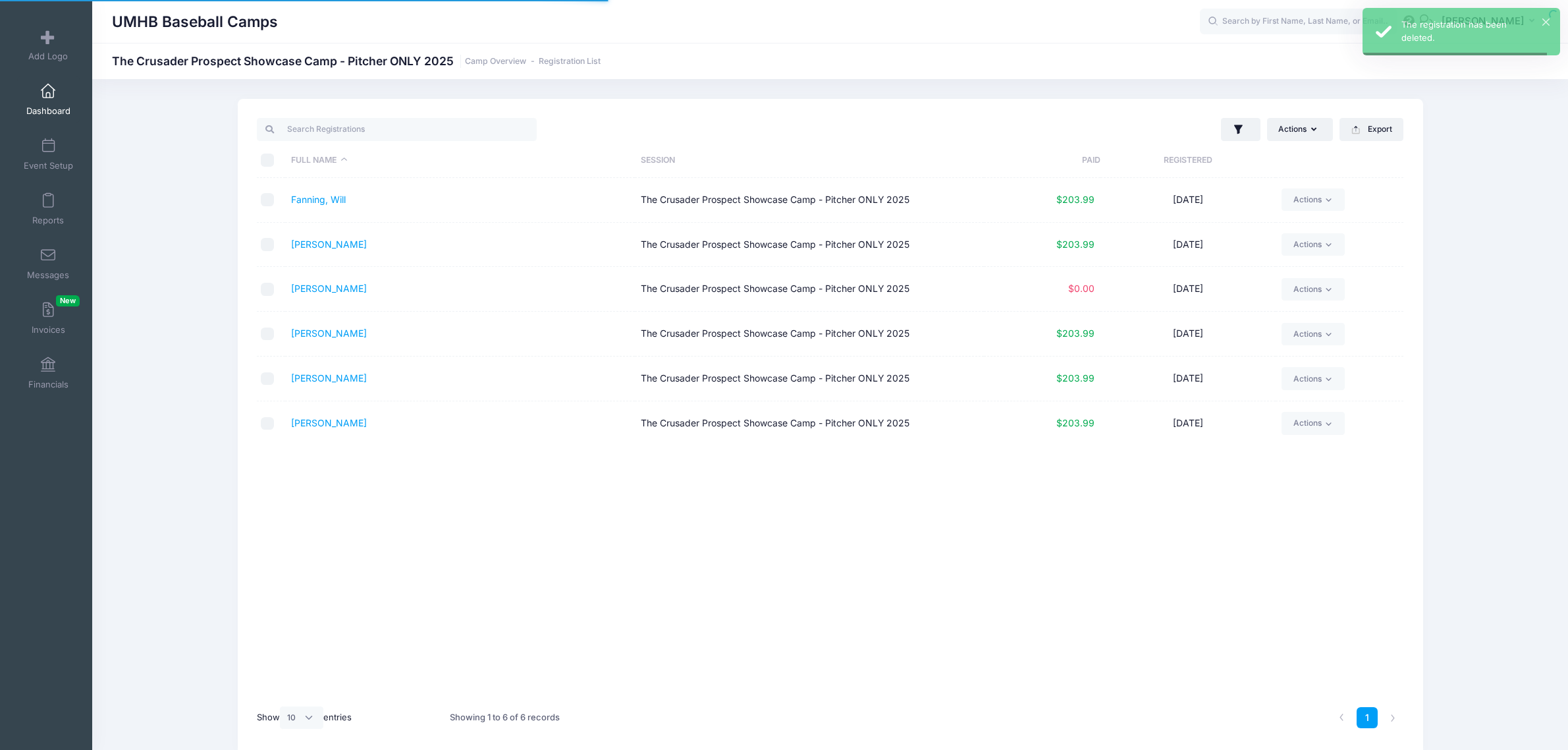
select select "10"
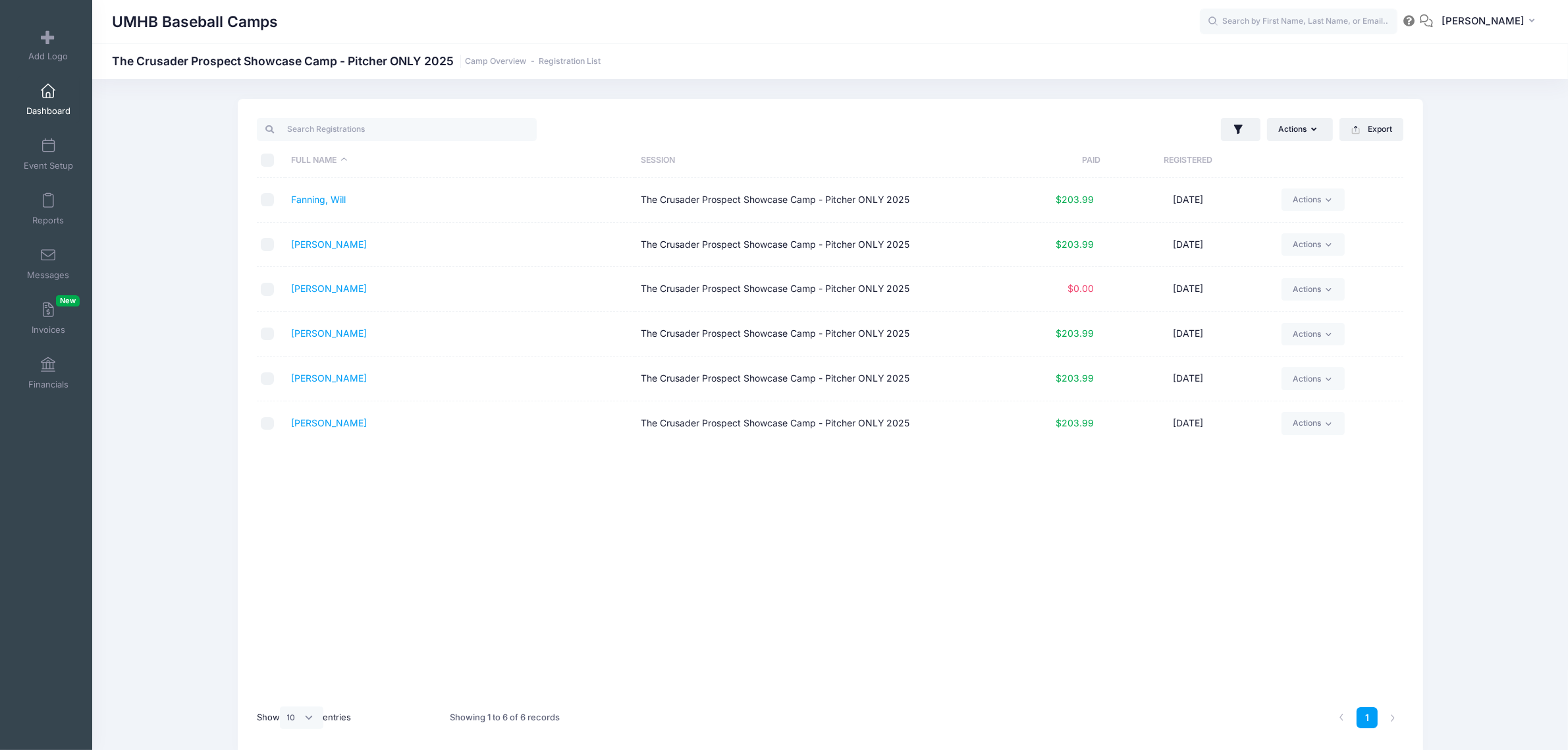
click at [43, 101] on link "Dashboard" at bounding box center [48, 100] width 63 height 46
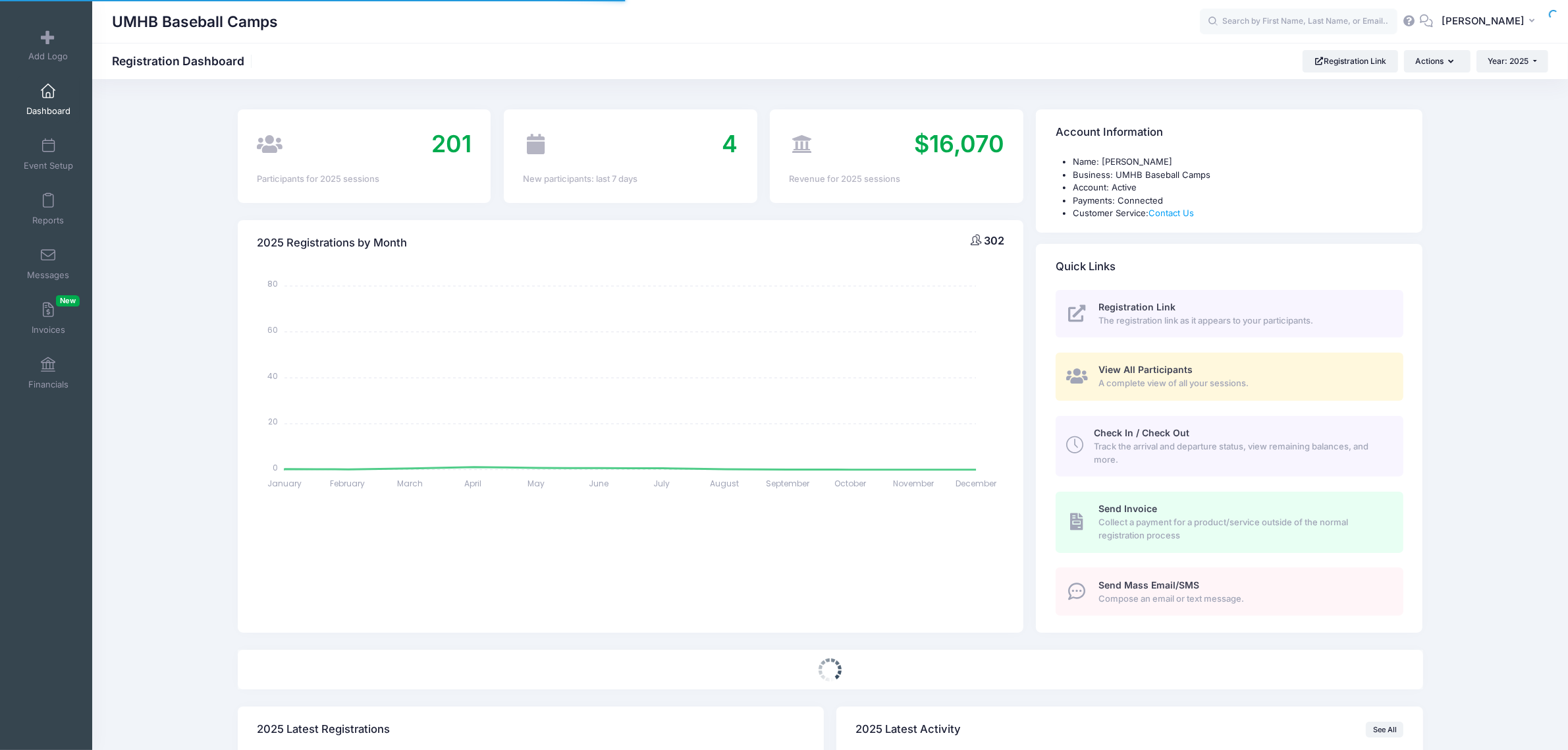
select select
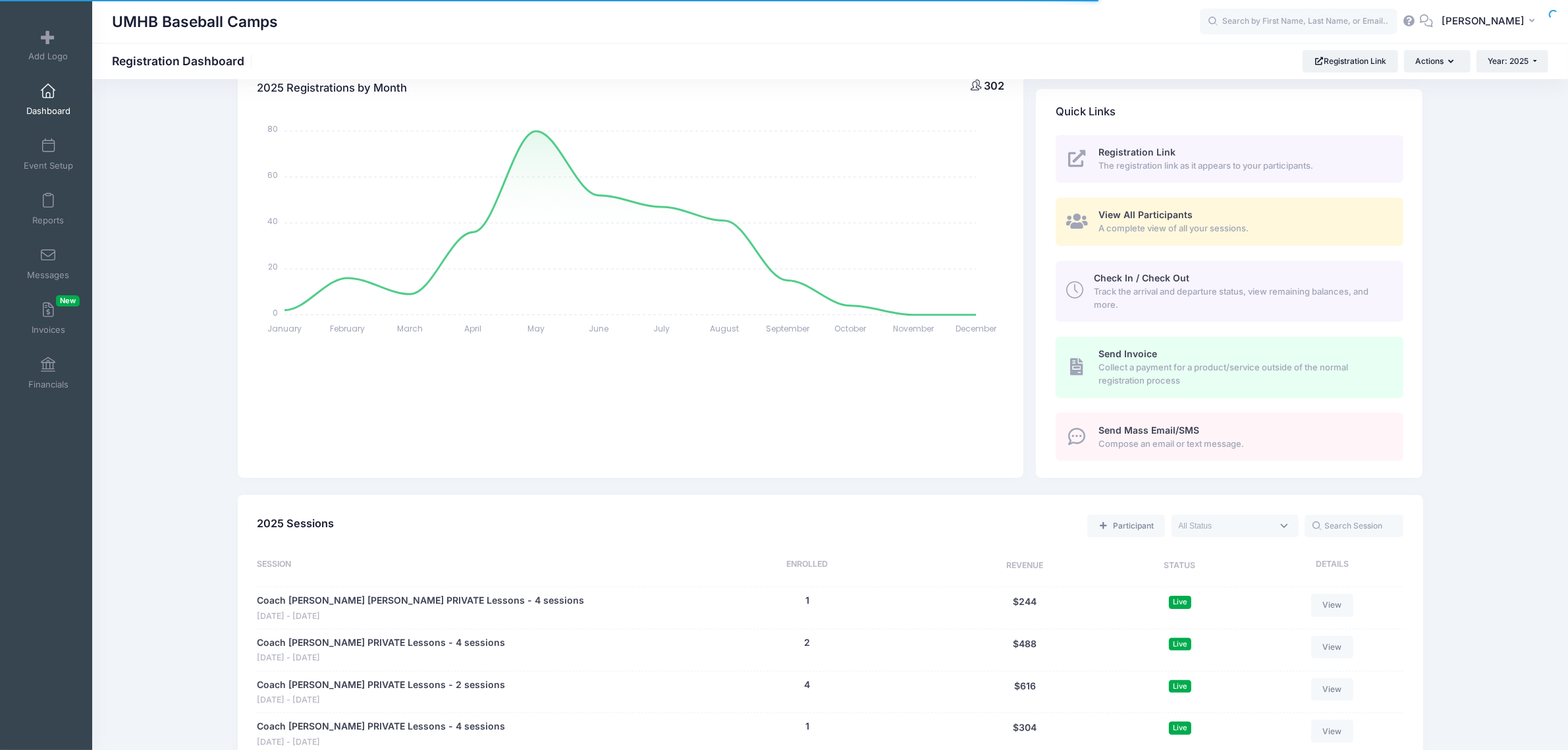
scroll to position [164, 0]
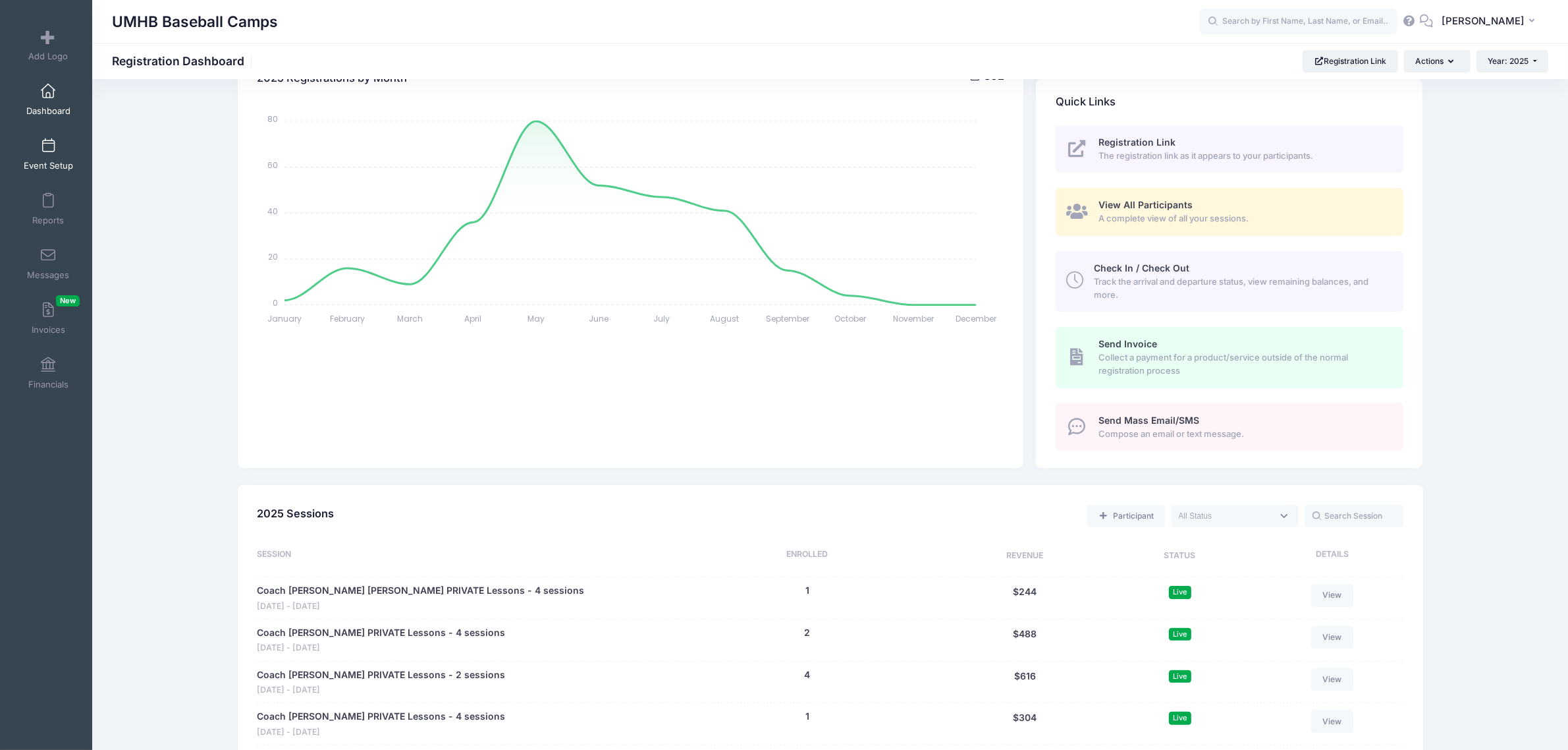
click at [50, 163] on span "Event Setup" at bounding box center [48, 166] width 49 height 12
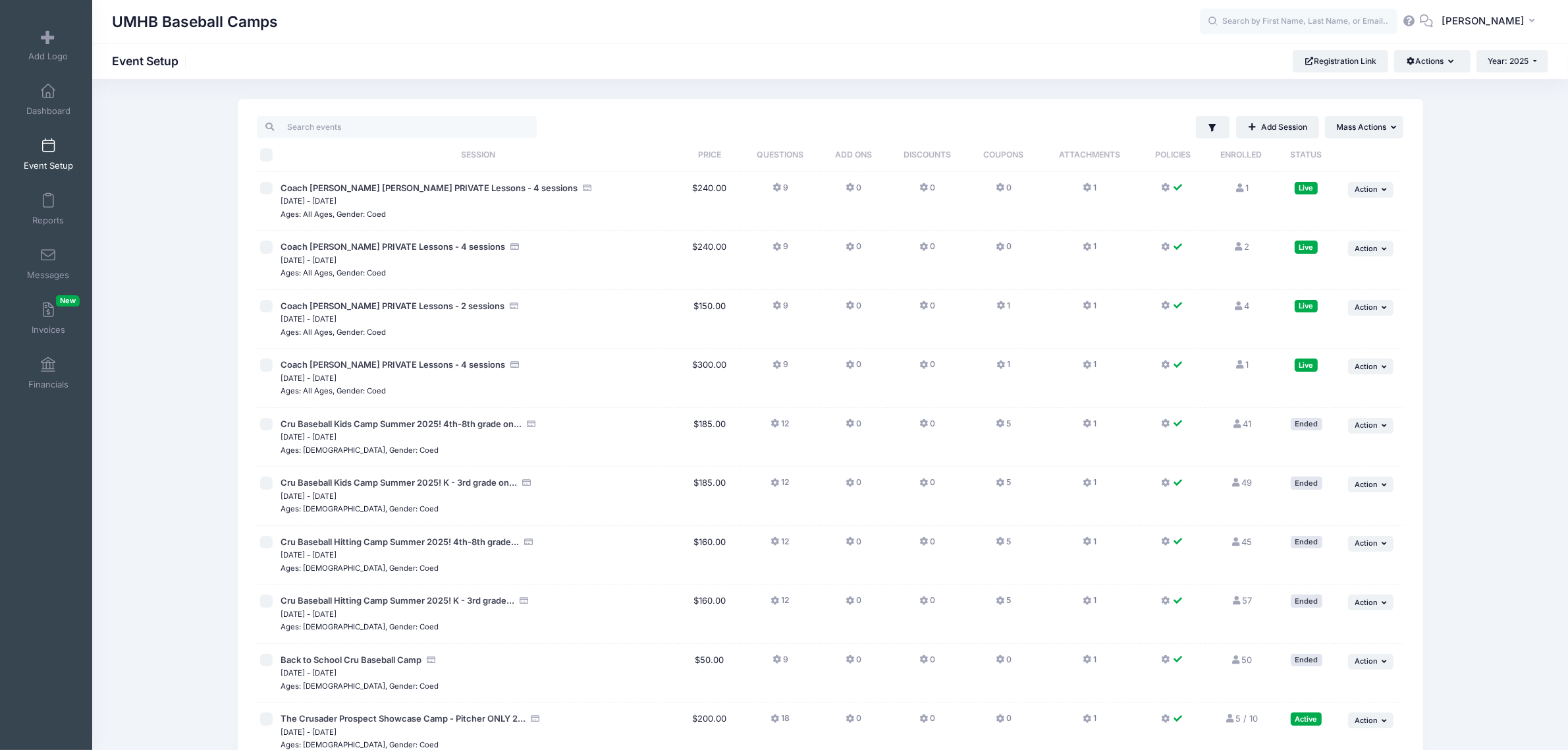
scroll to position [330, 0]
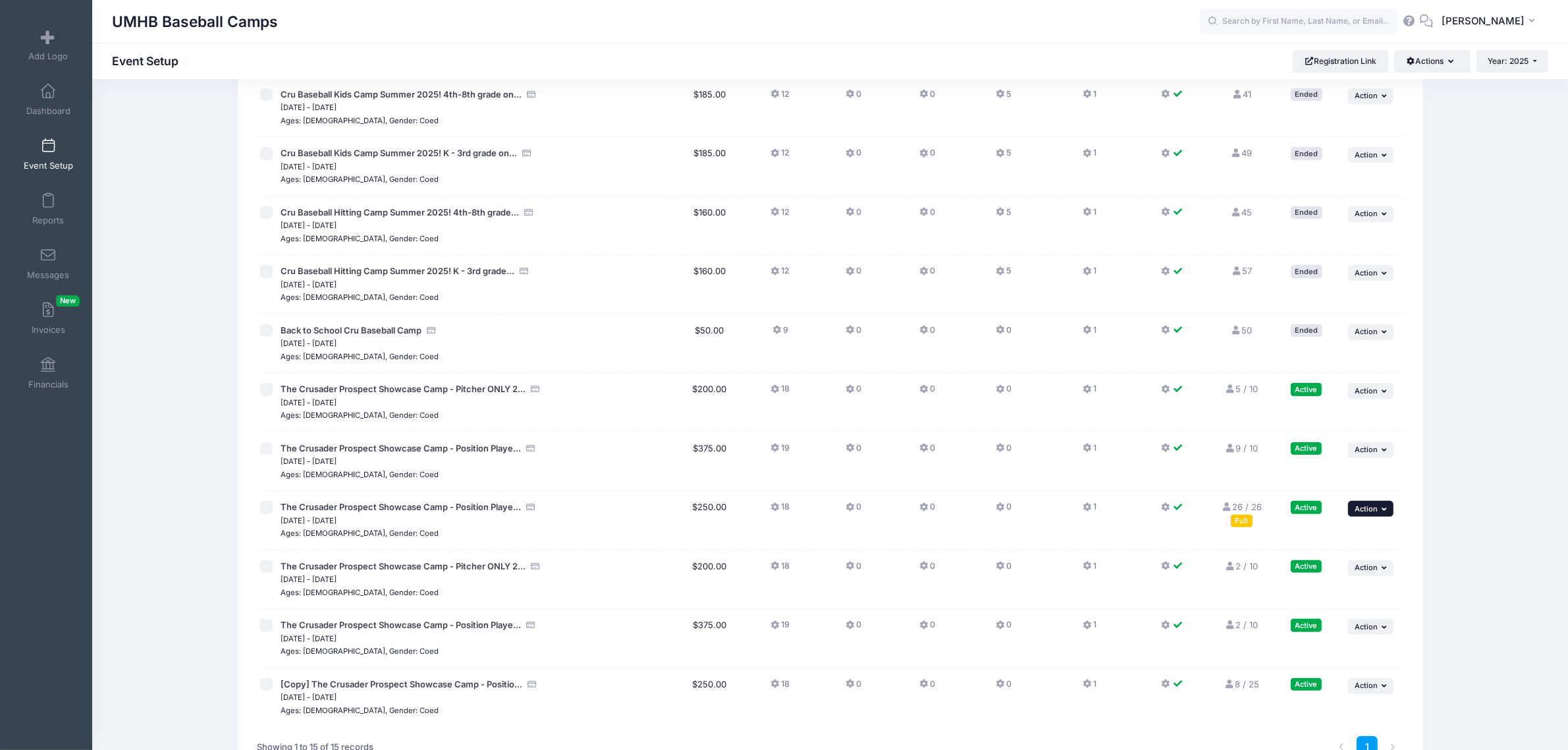
click at [1360, 507] on span "Action" at bounding box center [1366, 508] width 23 height 10
click at [1326, 563] on link "Edit Session" at bounding box center [1327, 564] width 119 height 25
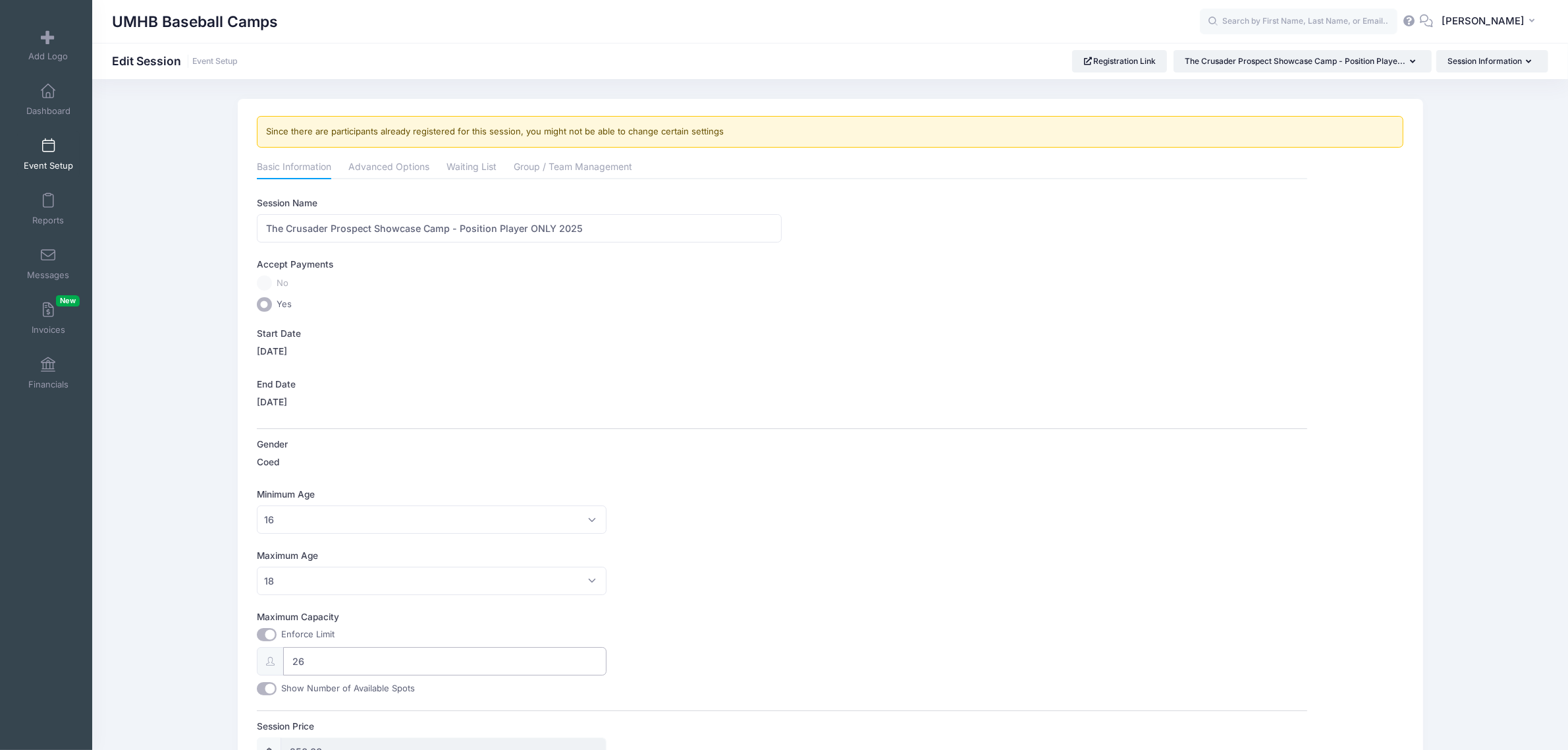
click at [353, 662] on input "26" at bounding box center [444, 660] width 324 height 28
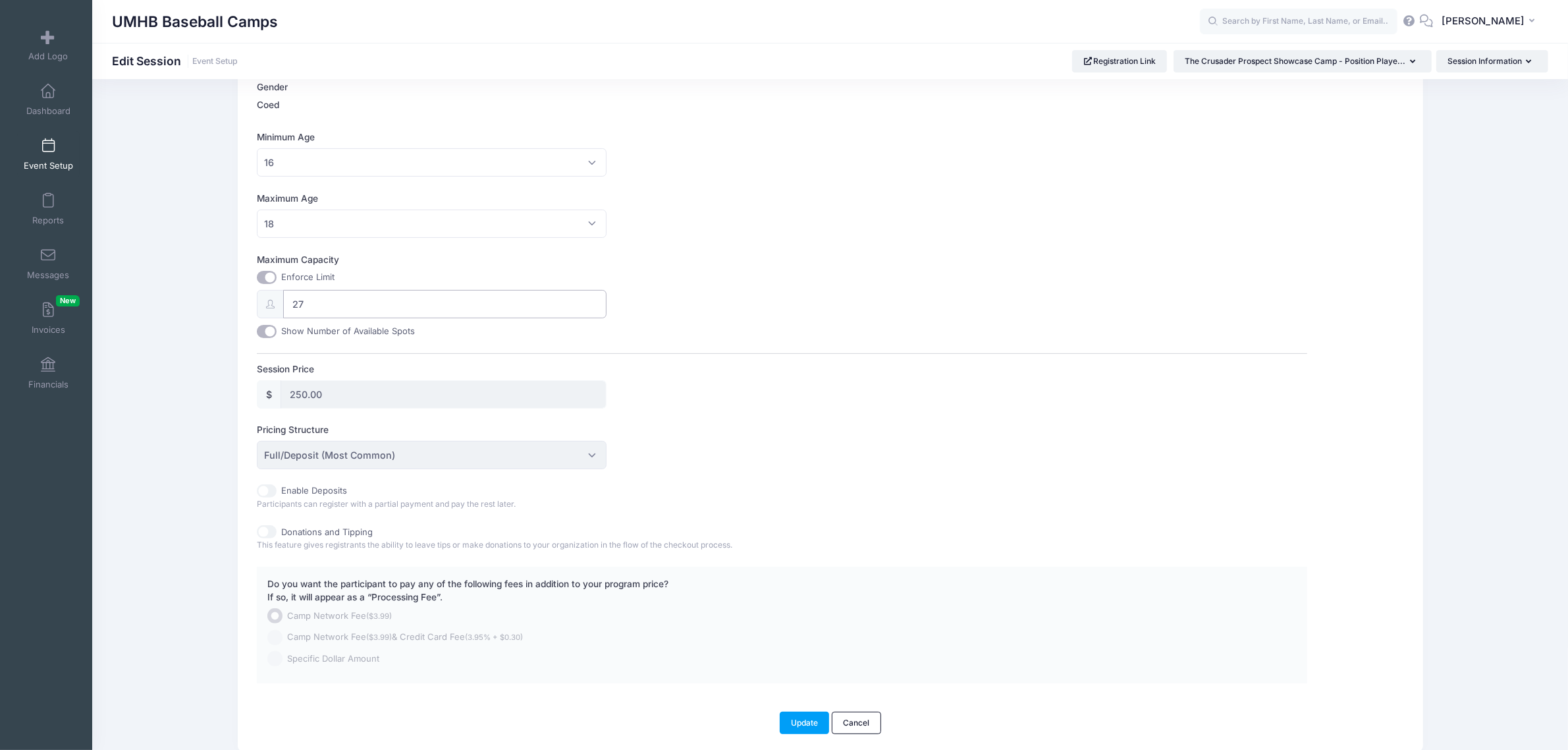
scroll to position [409, 0]
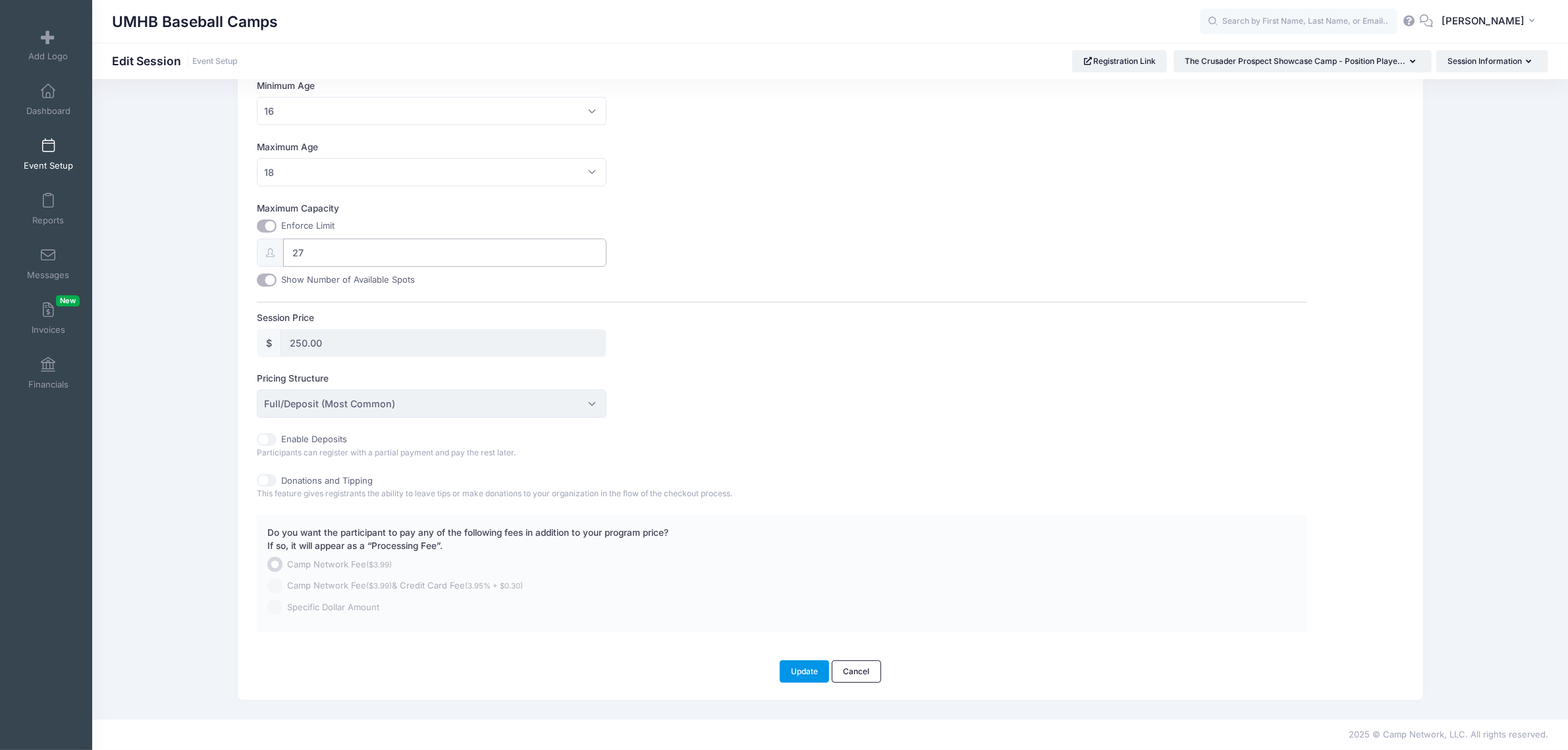
type input "27"
click at [809, 666] on button "Update" at bounding box center [805, 671] width 50 height 22
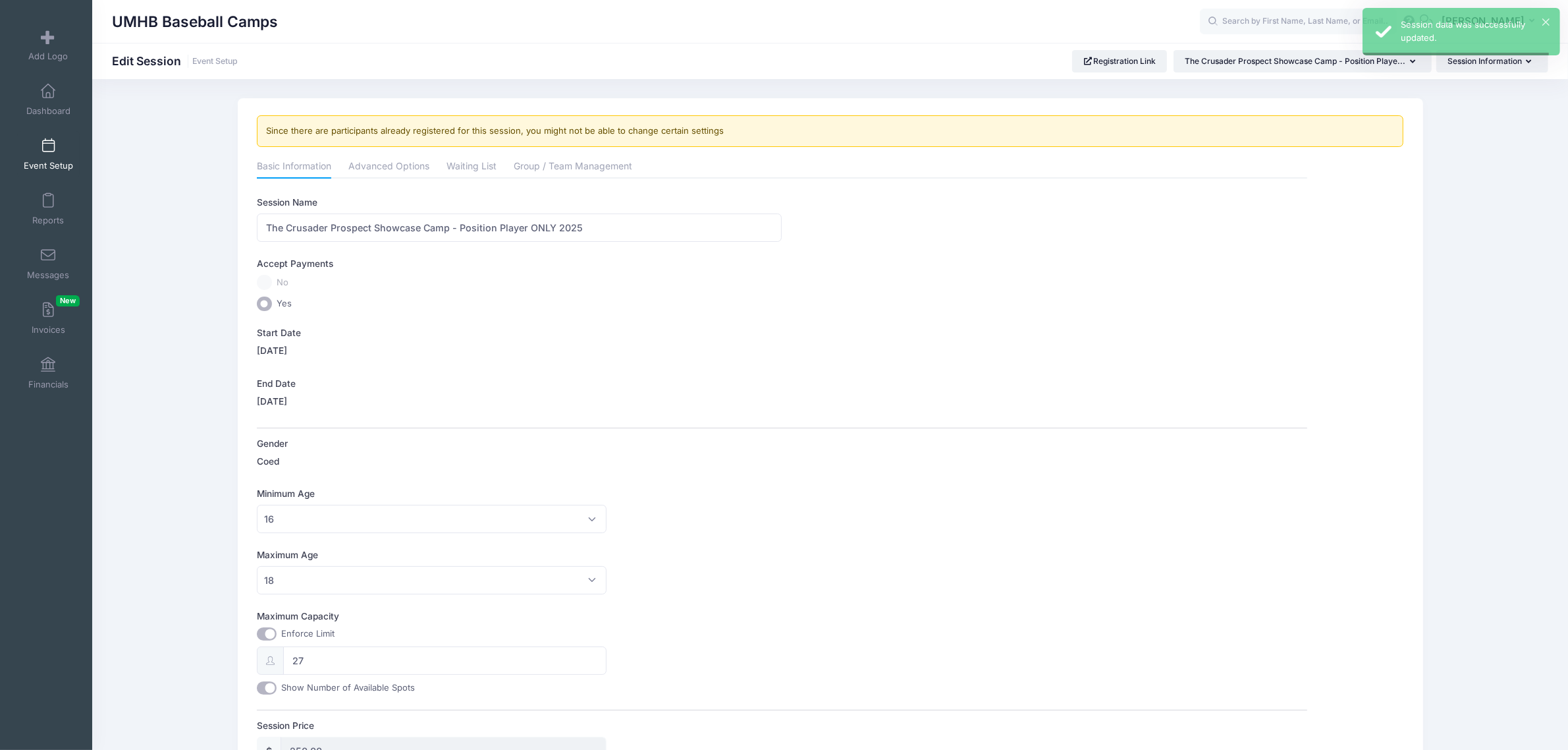
scroll to position [0, 0]
click at [43, 160] on span "Event Setup" at bounding box center [48, 166] width 49 height 12
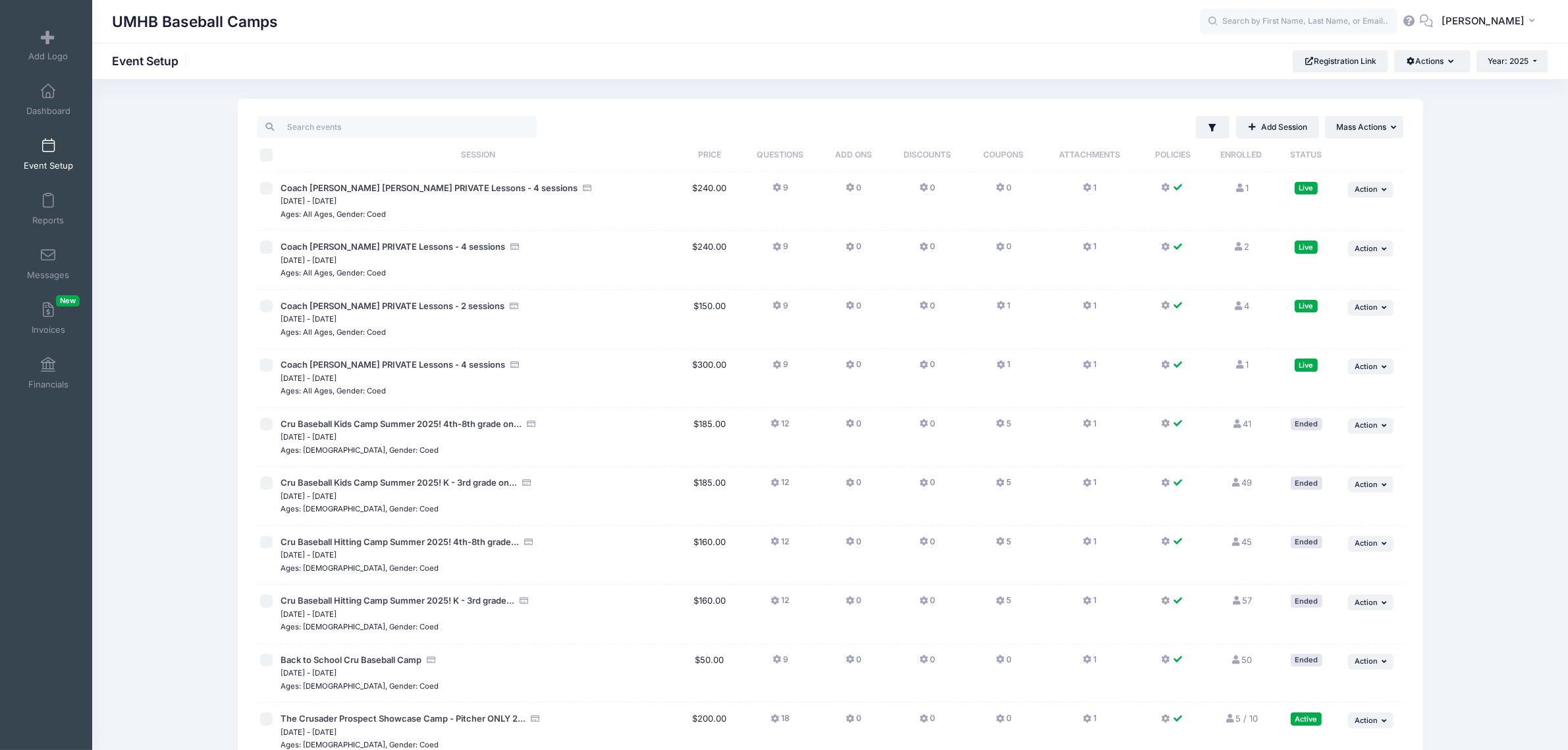
scroll to position [429, 0]
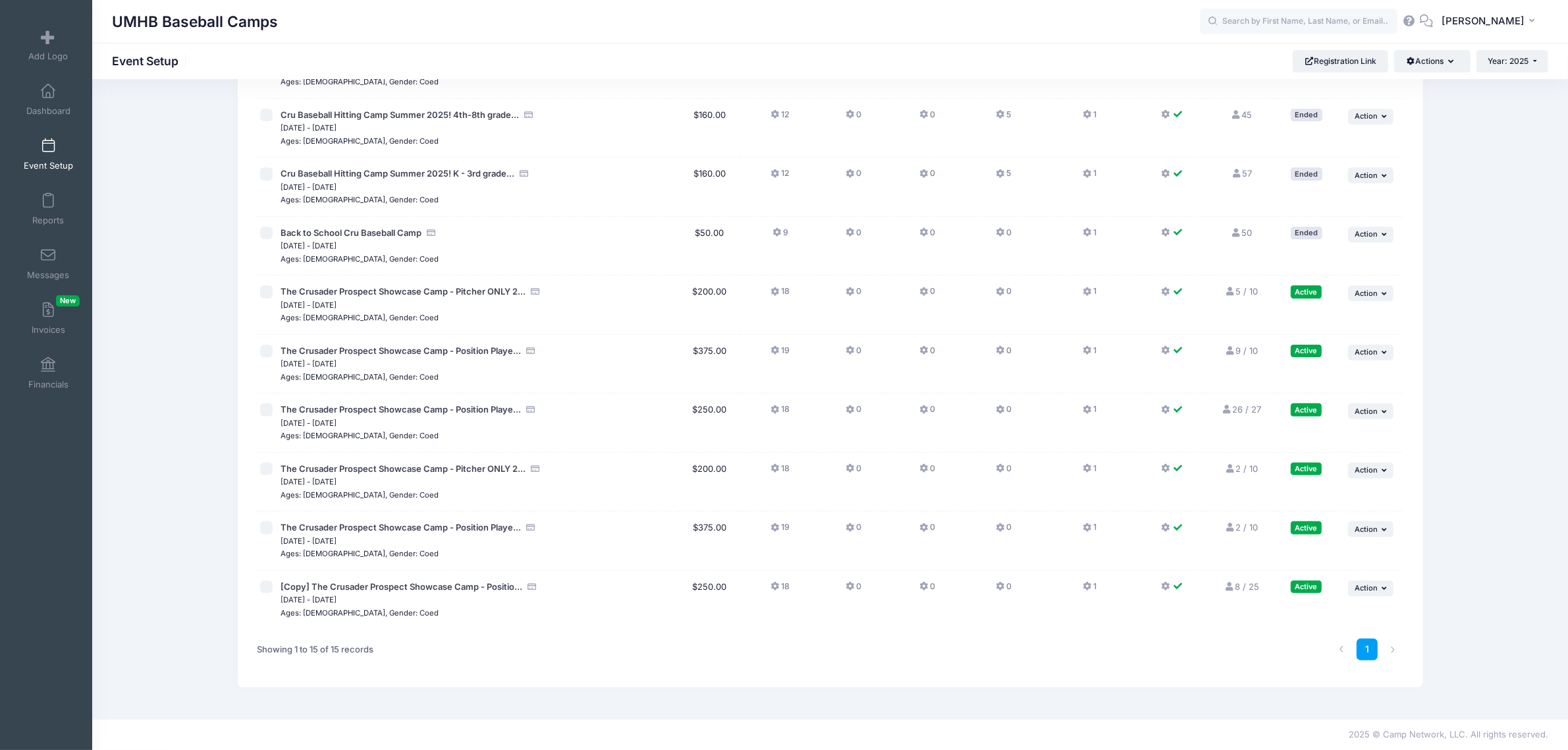
click at [1255, 413] on link "26 / 27 Full" at bounding box center [1240, 409] width 40 height 11
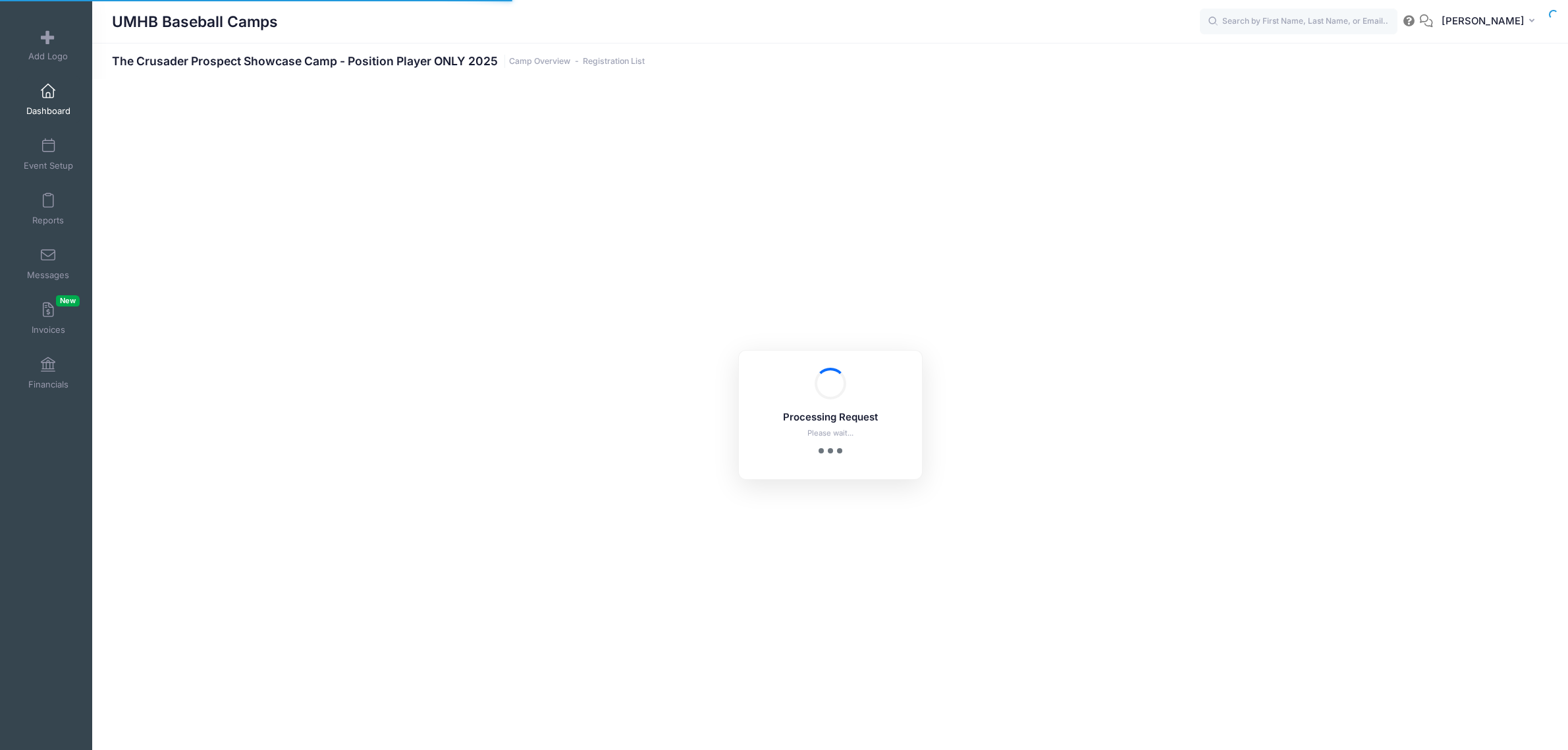
select select "10"
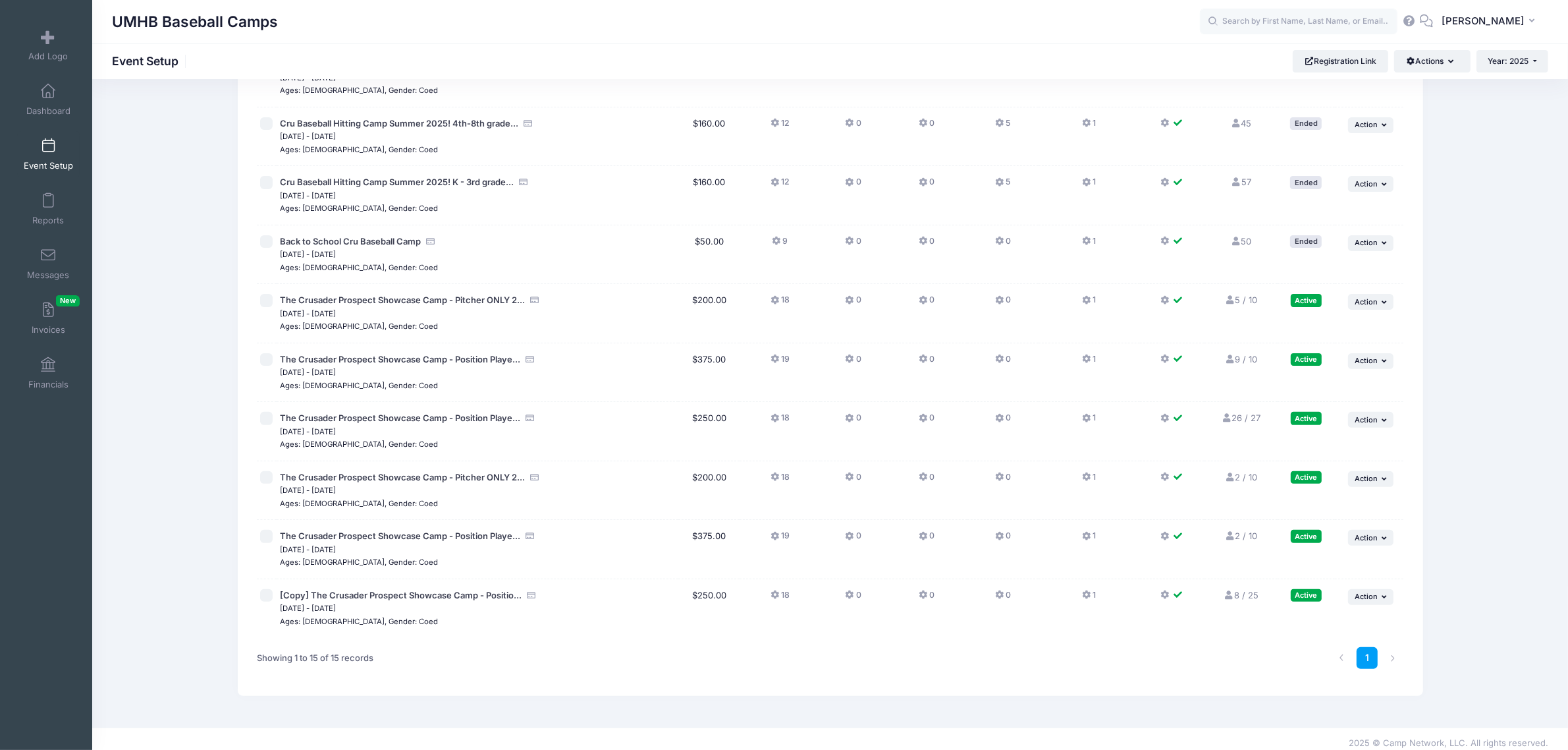
scroll to position [429, 0]
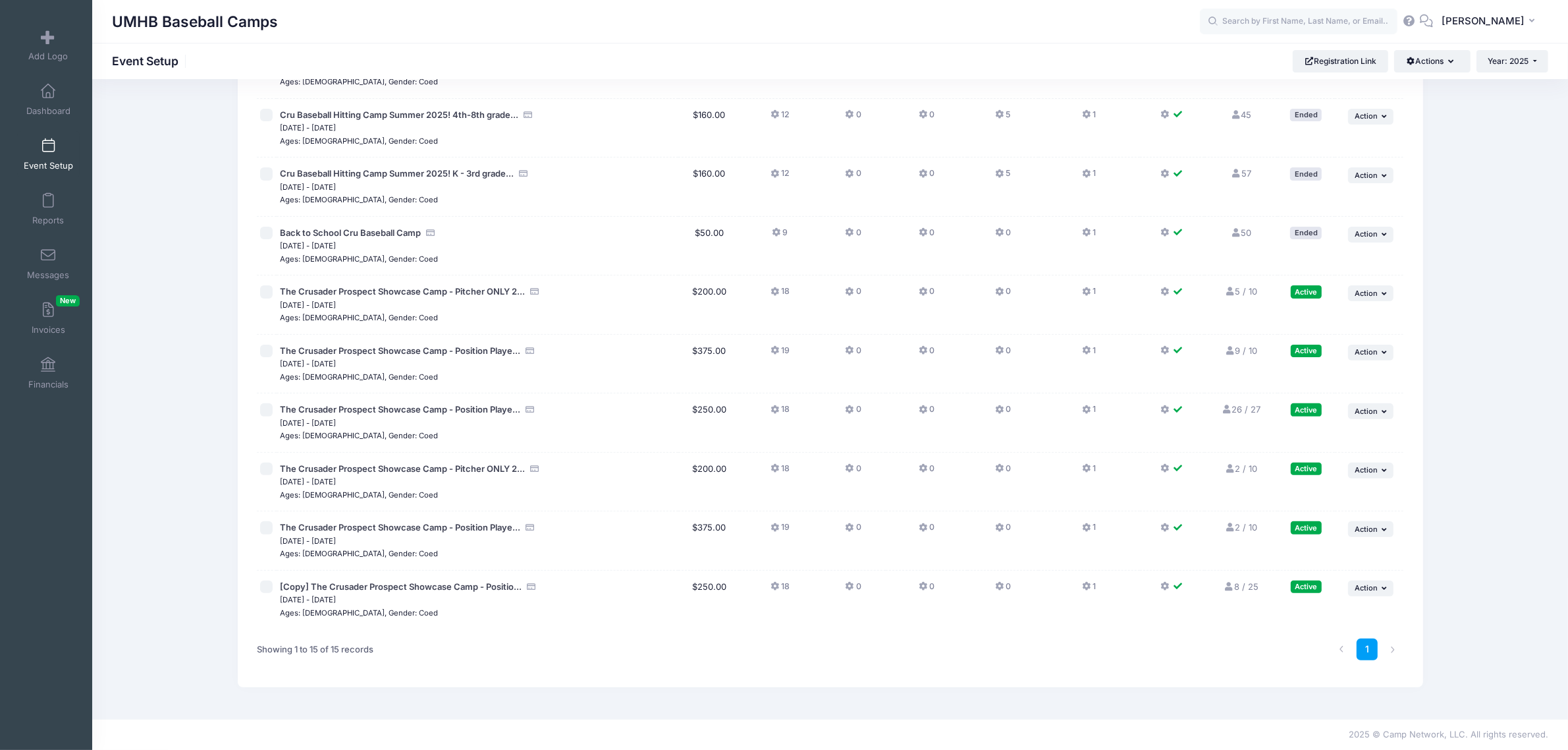
click at [783, 411] on link "26 / 27 Full" at bounding box center [1240, 409] width 40 height 11
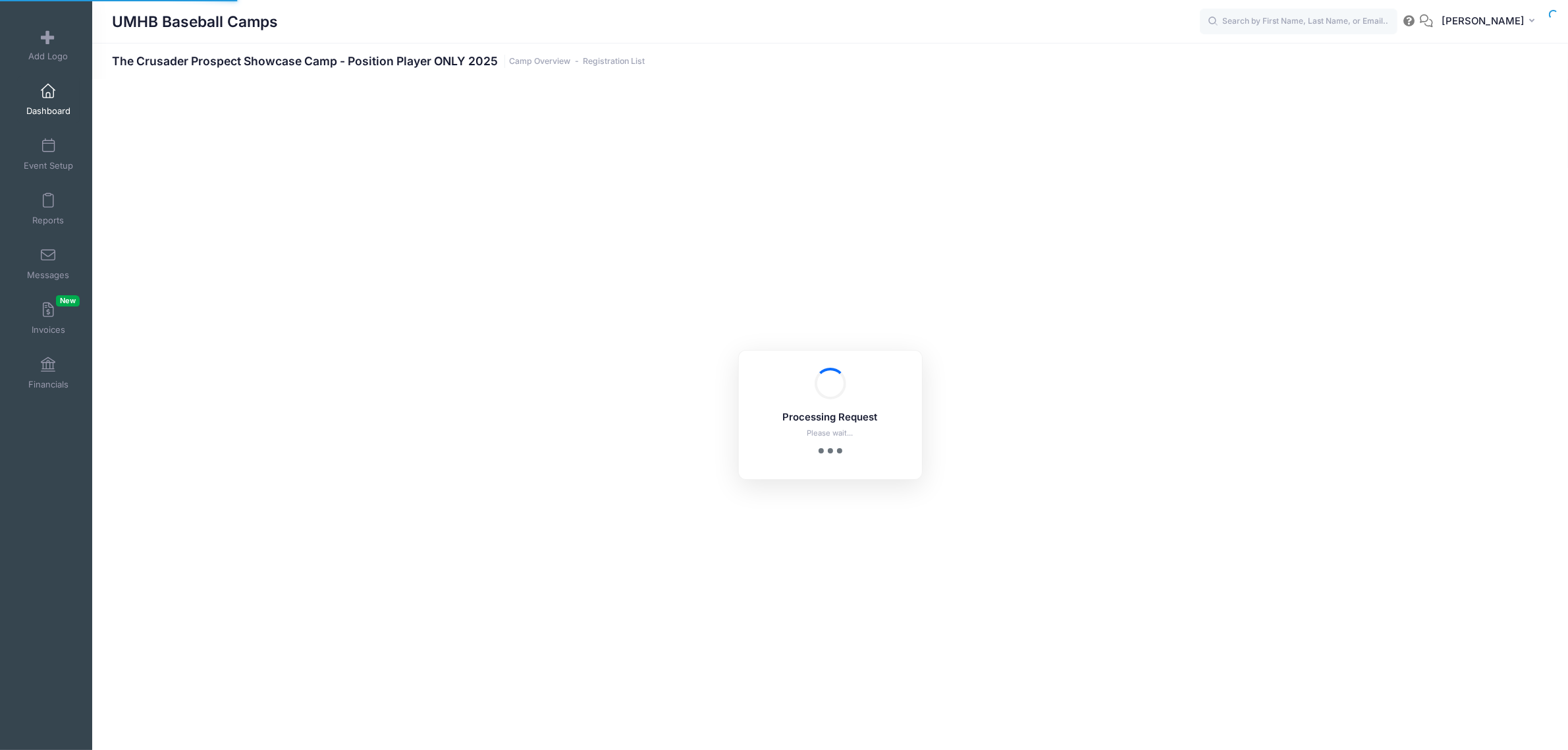
select select "10"
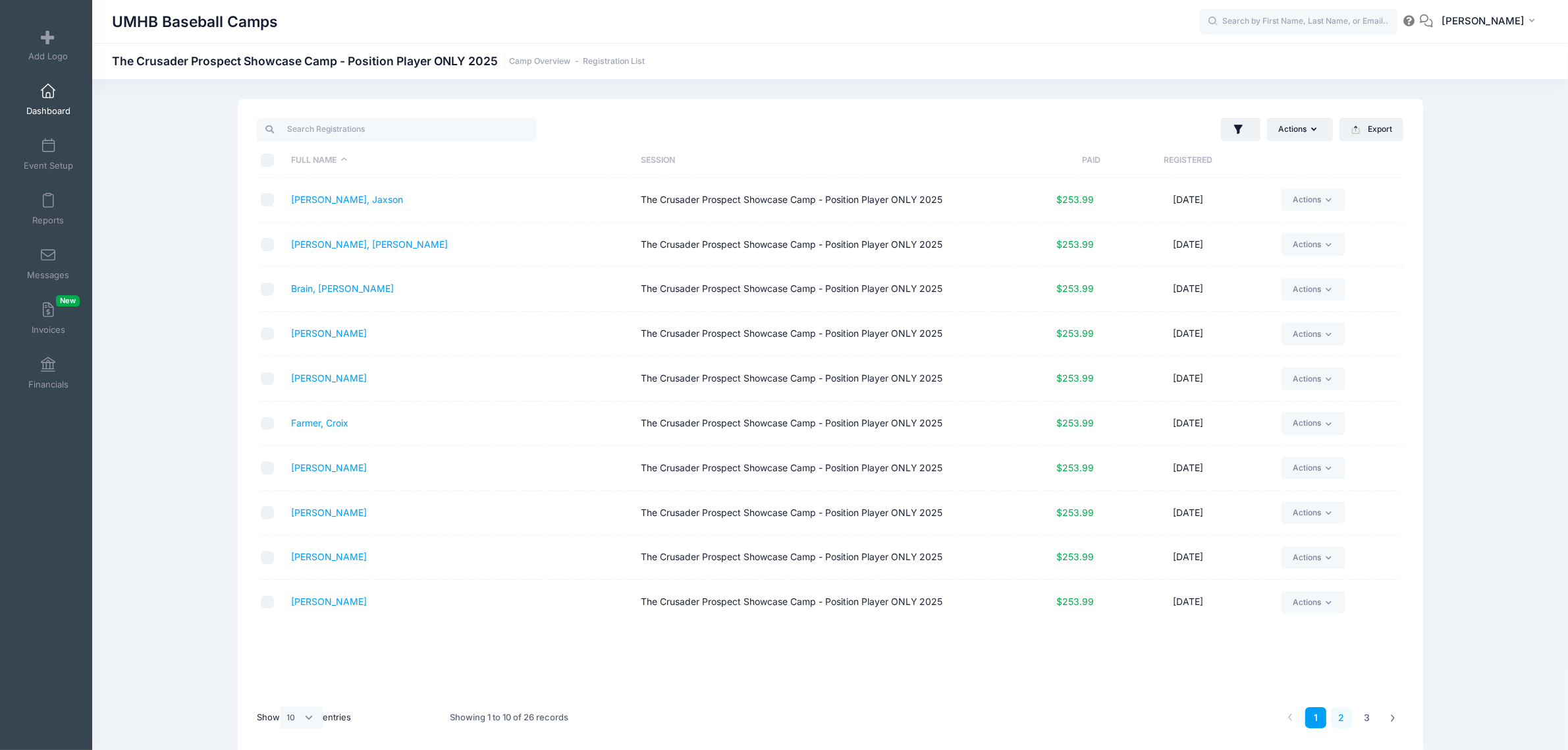
click at [1348, 719] on link "2" at bounding box center [1341, 717] width 21 height 21
click at [1373, 720] on link "3" at bounding box center [1367, 717] width 21 height 21
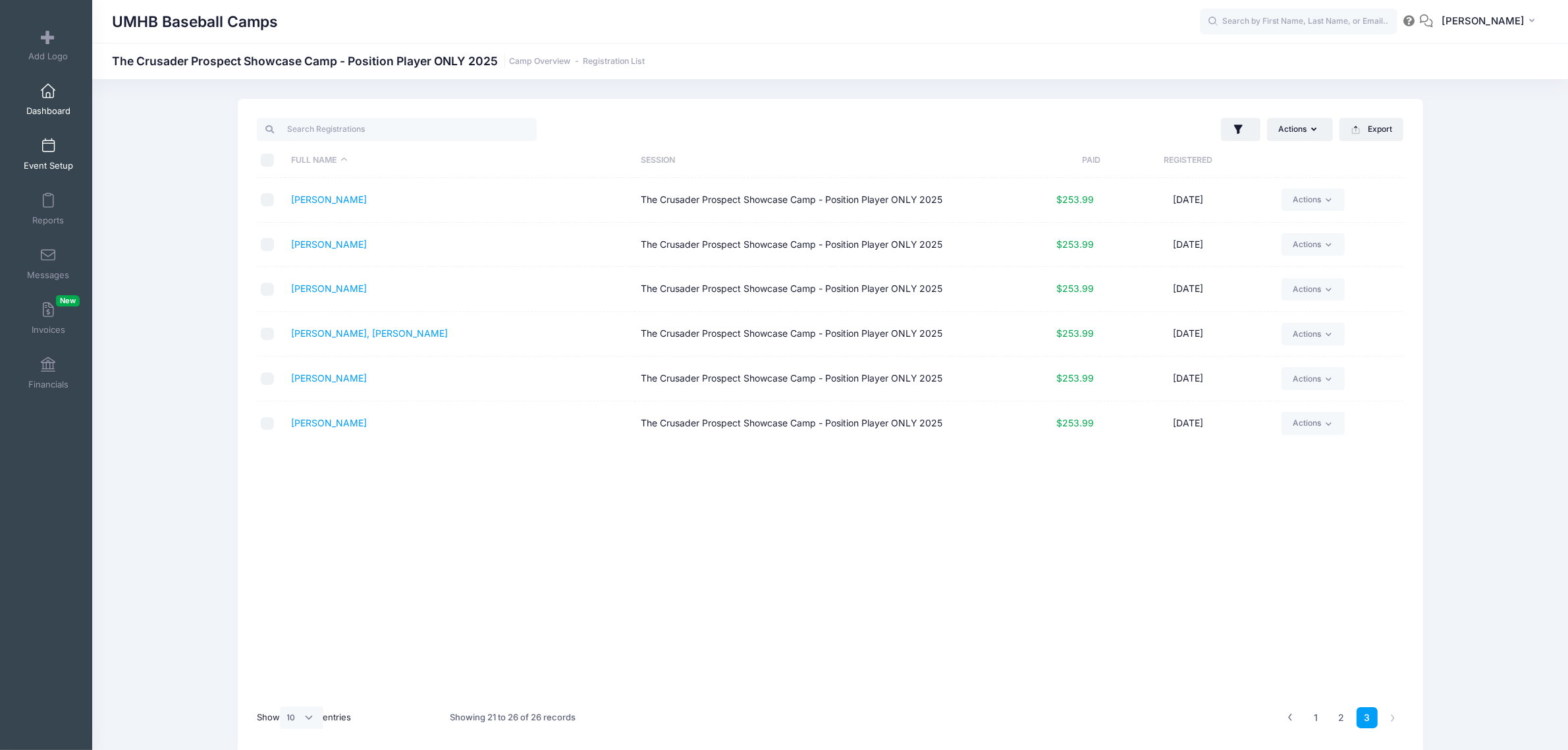
click at [48, 149] on span at bounding box center [48, 146] width 0 height 14
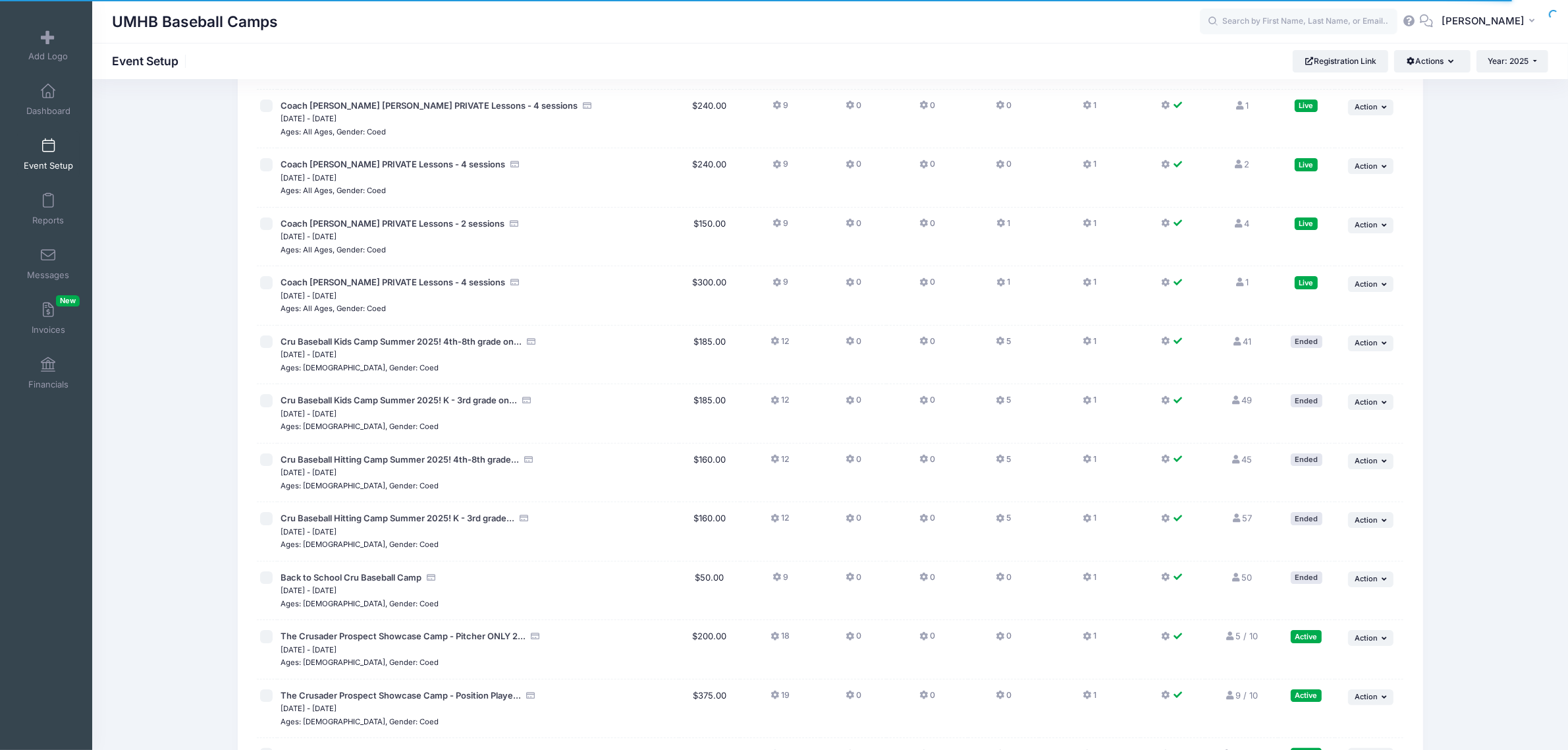
scroll to position [330, 0]
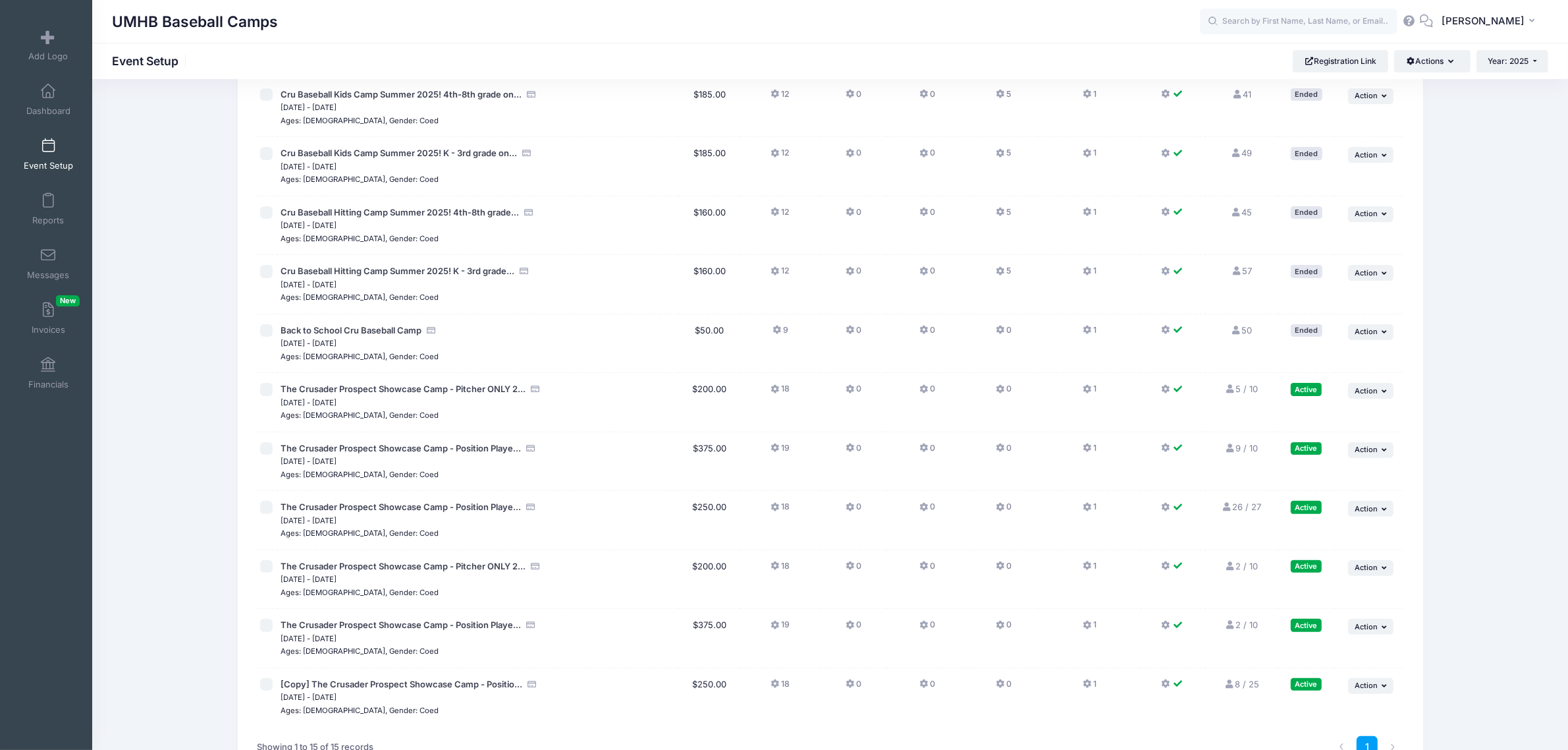
click at [1245, 393] on link "5 / 10 Full" at bounding box center [1241, 389] width 33 height 11
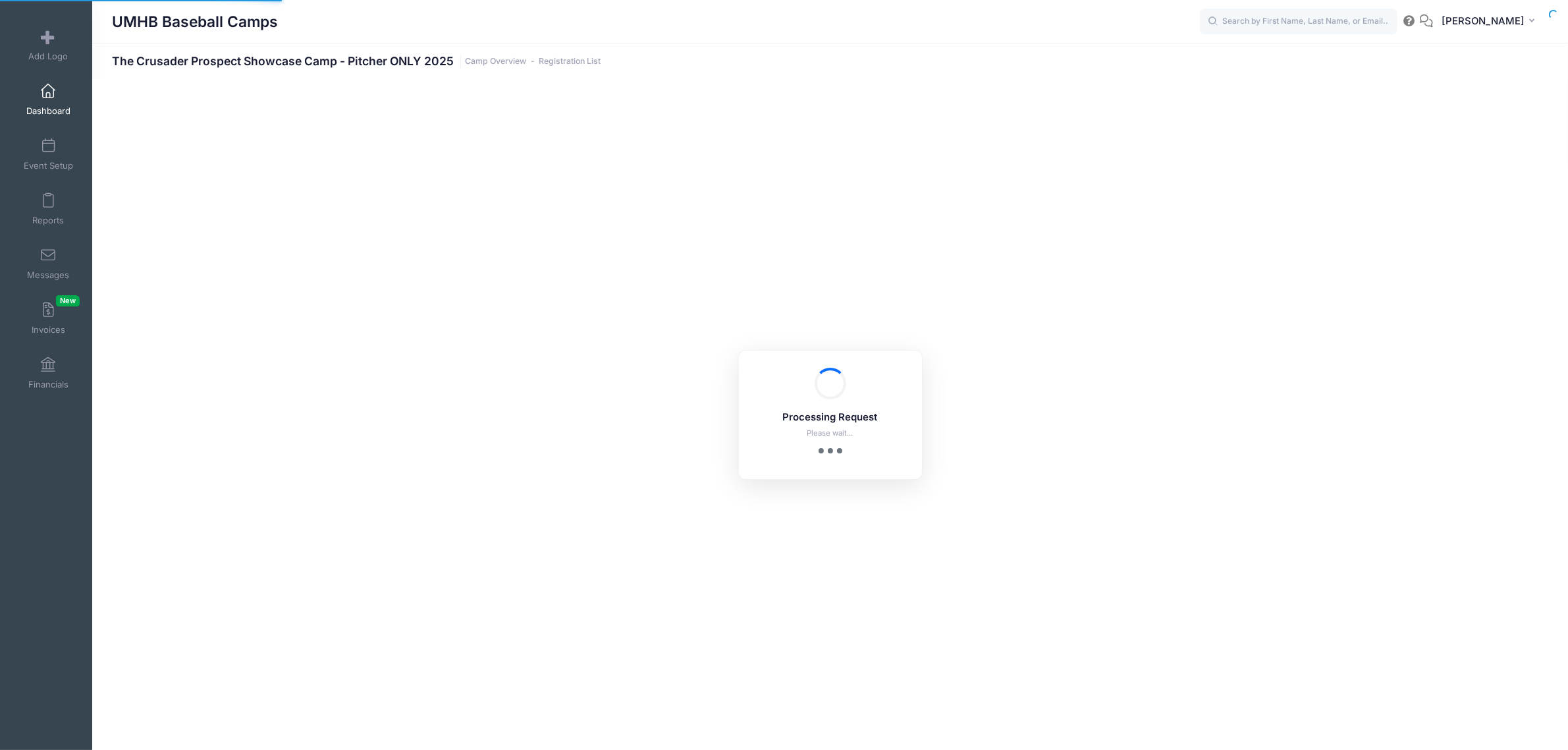
select select "10"
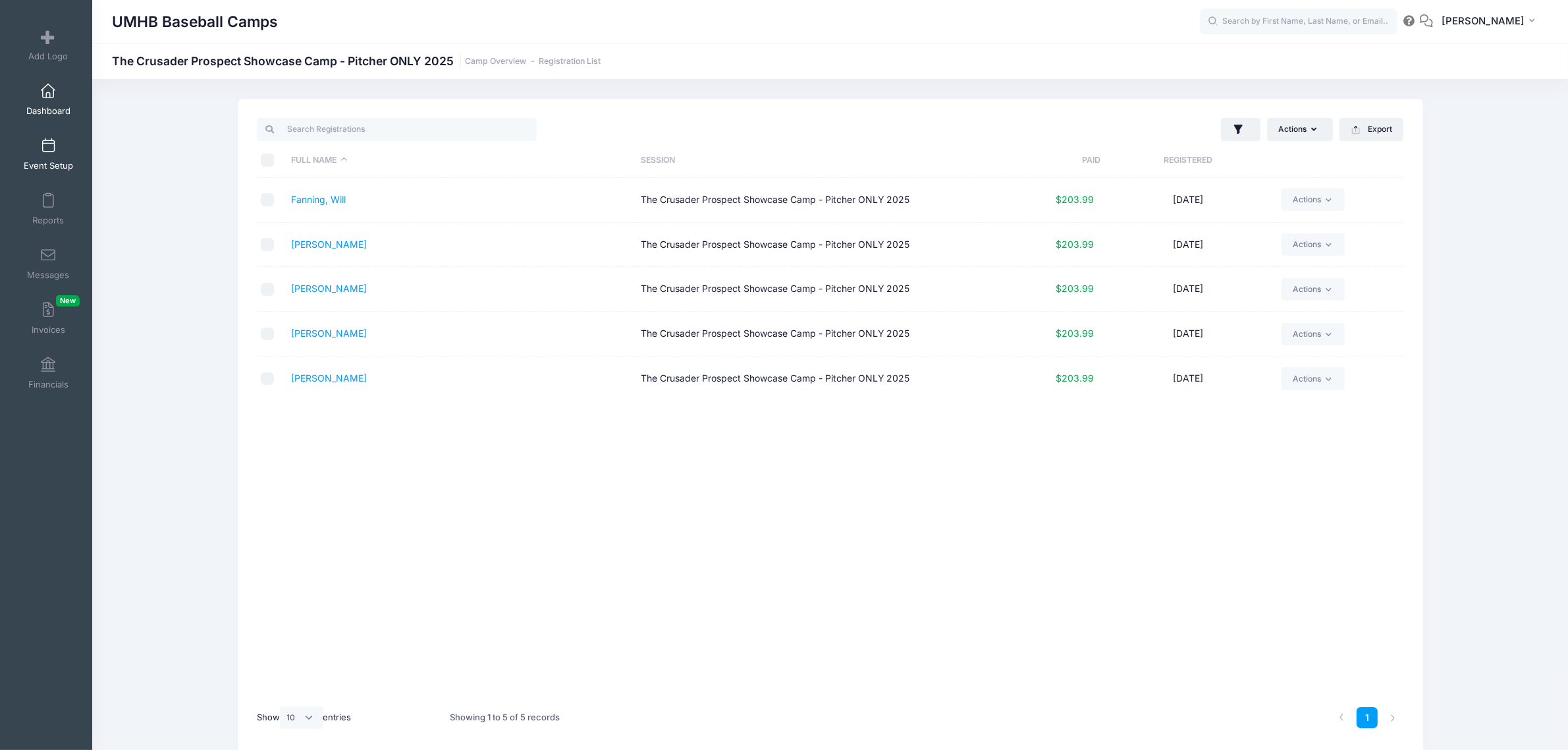
click at [48, 159] on link "Event Setup" at bounding box center [48, 155] width 63 height 46
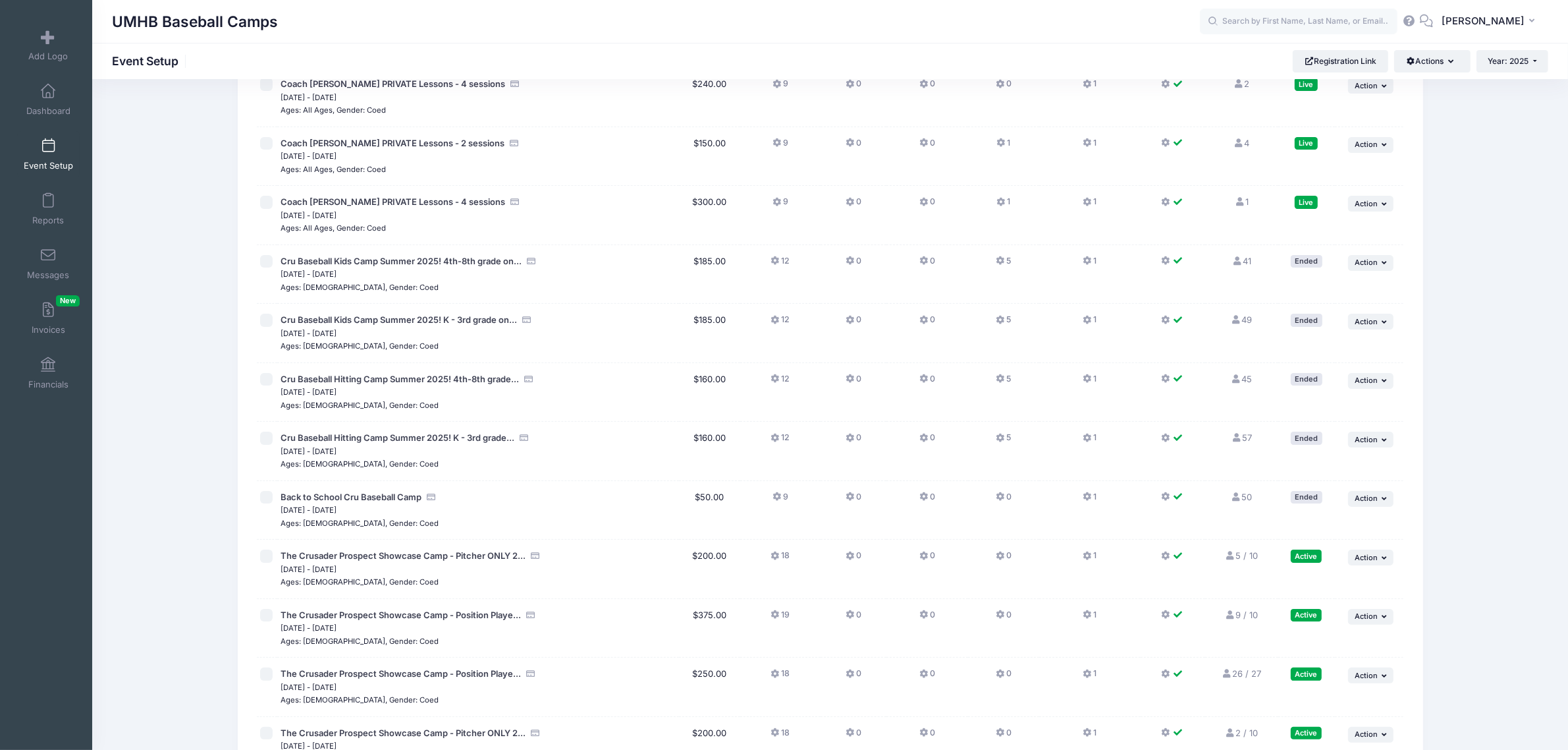
scroll to position [164, 0]
click at [1245, 615] on link "9 / 10 Full" at bounding box center [1241, 612] width 33 height 11
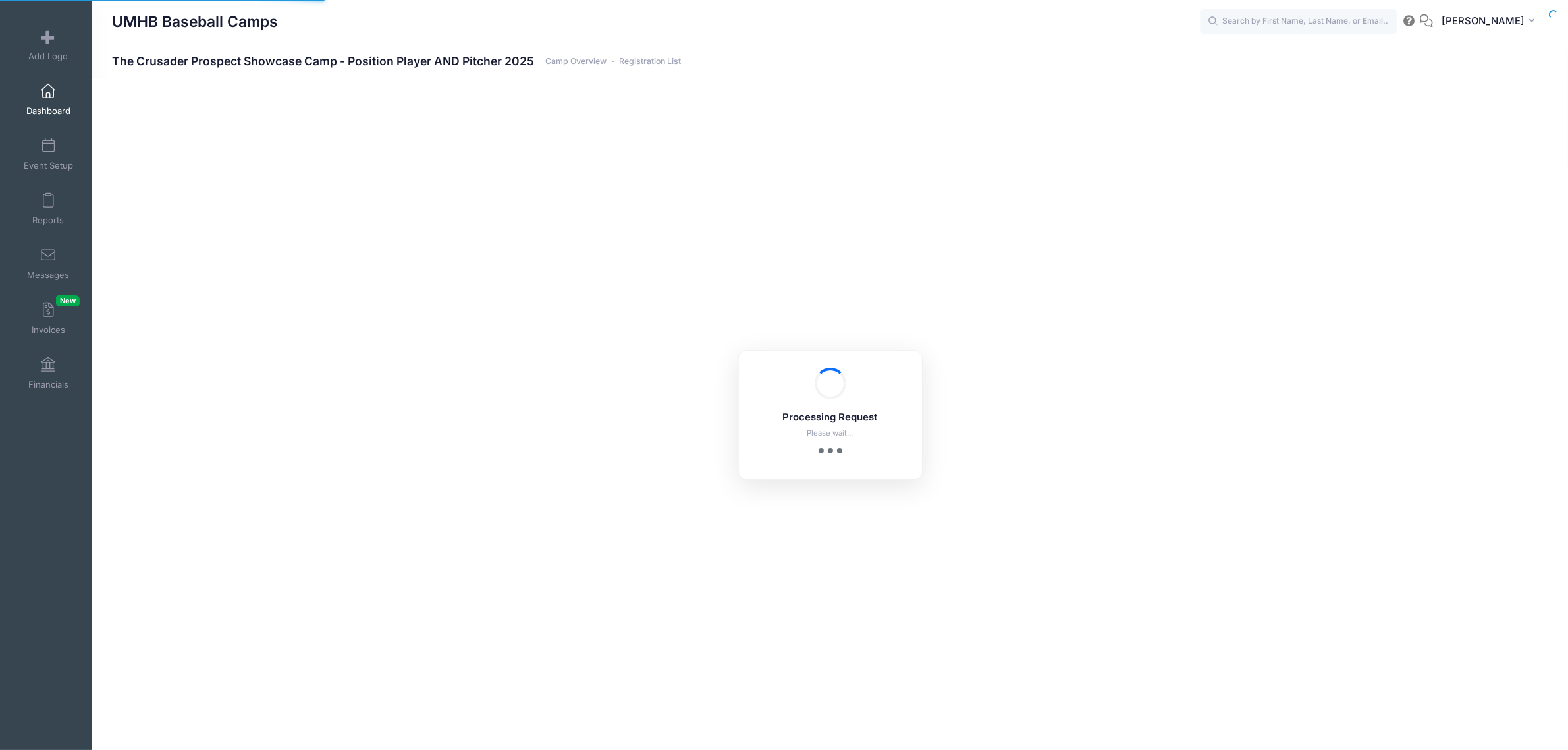
select select "10"
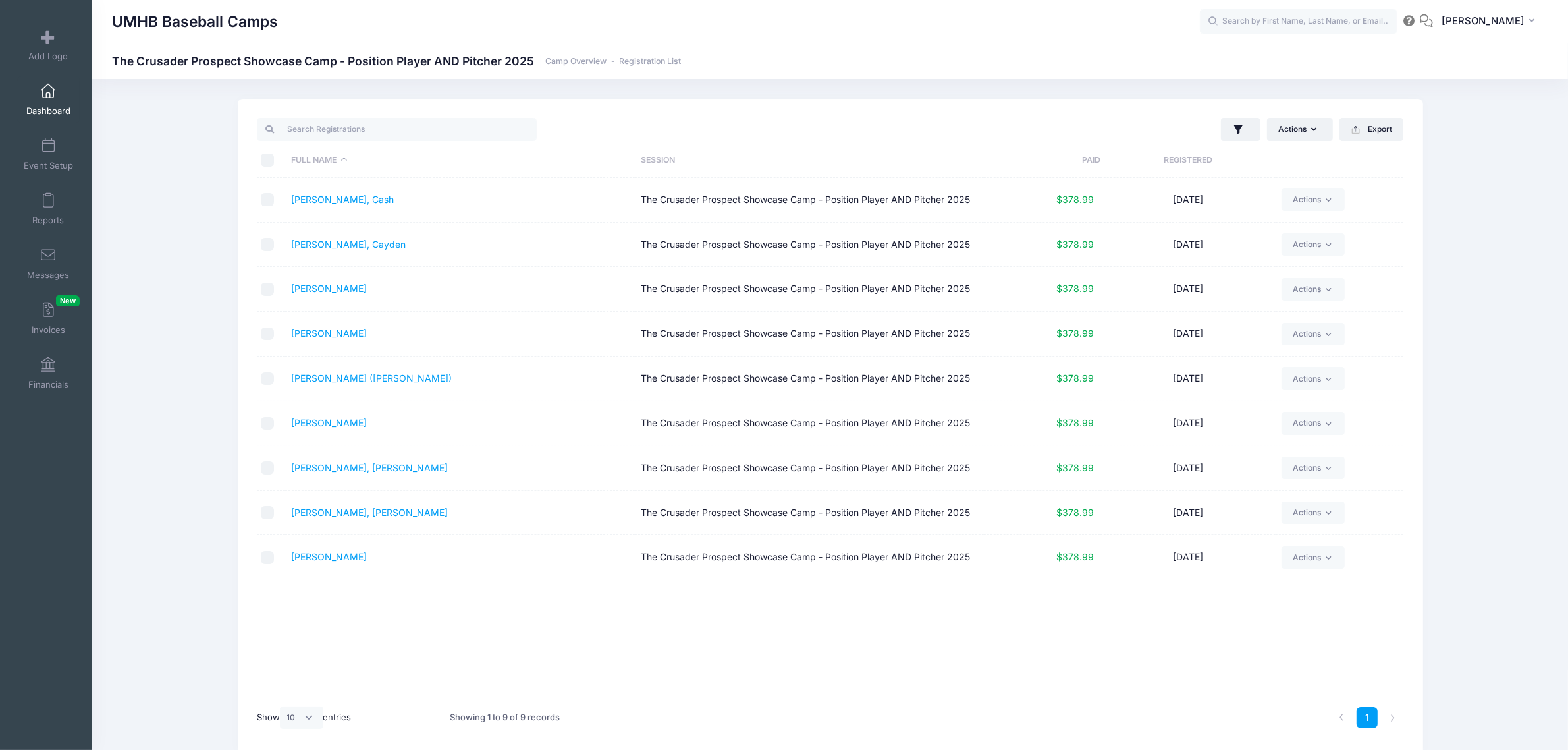
click at [48, 94] on span at bounding box center [48, 91] width 0 height 14
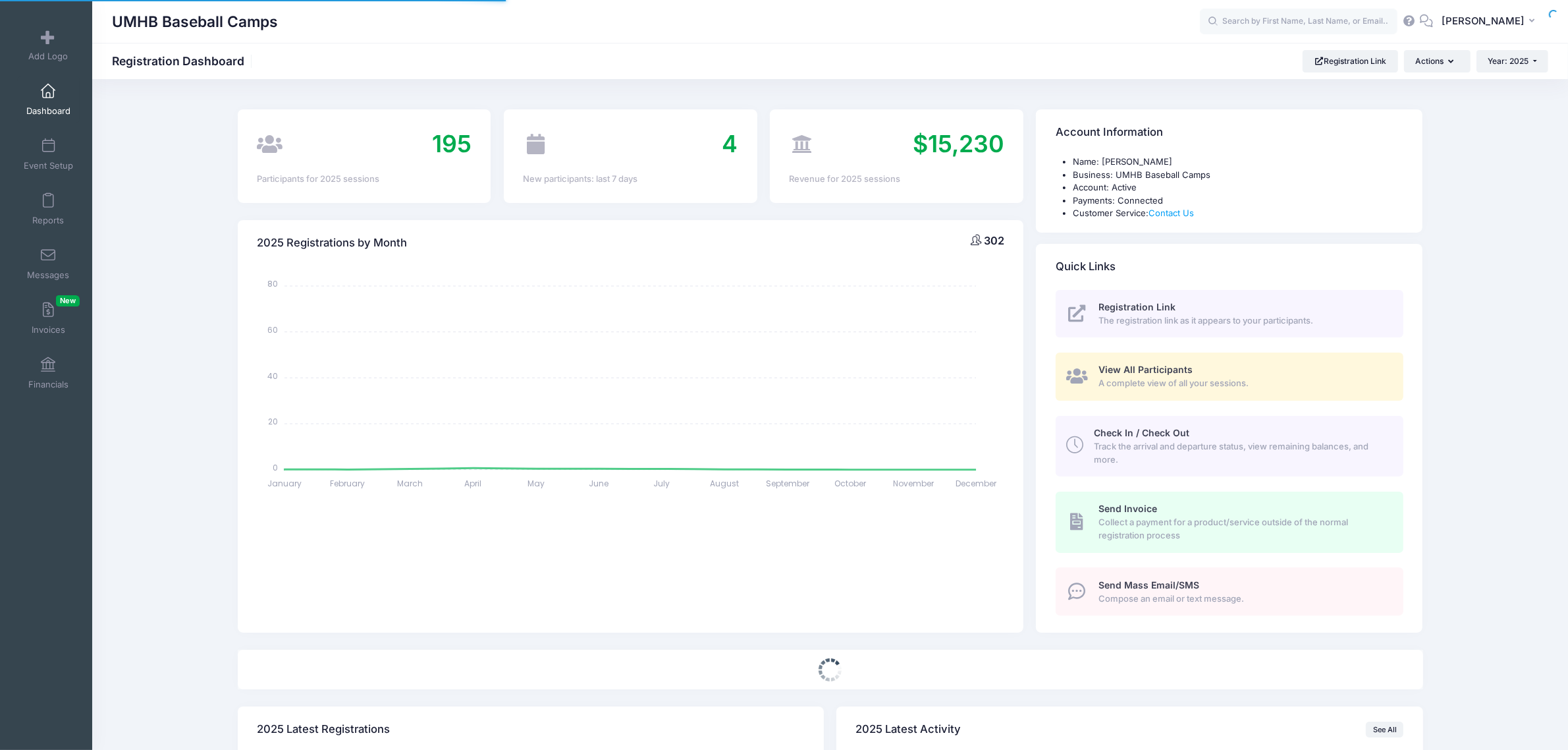
select select
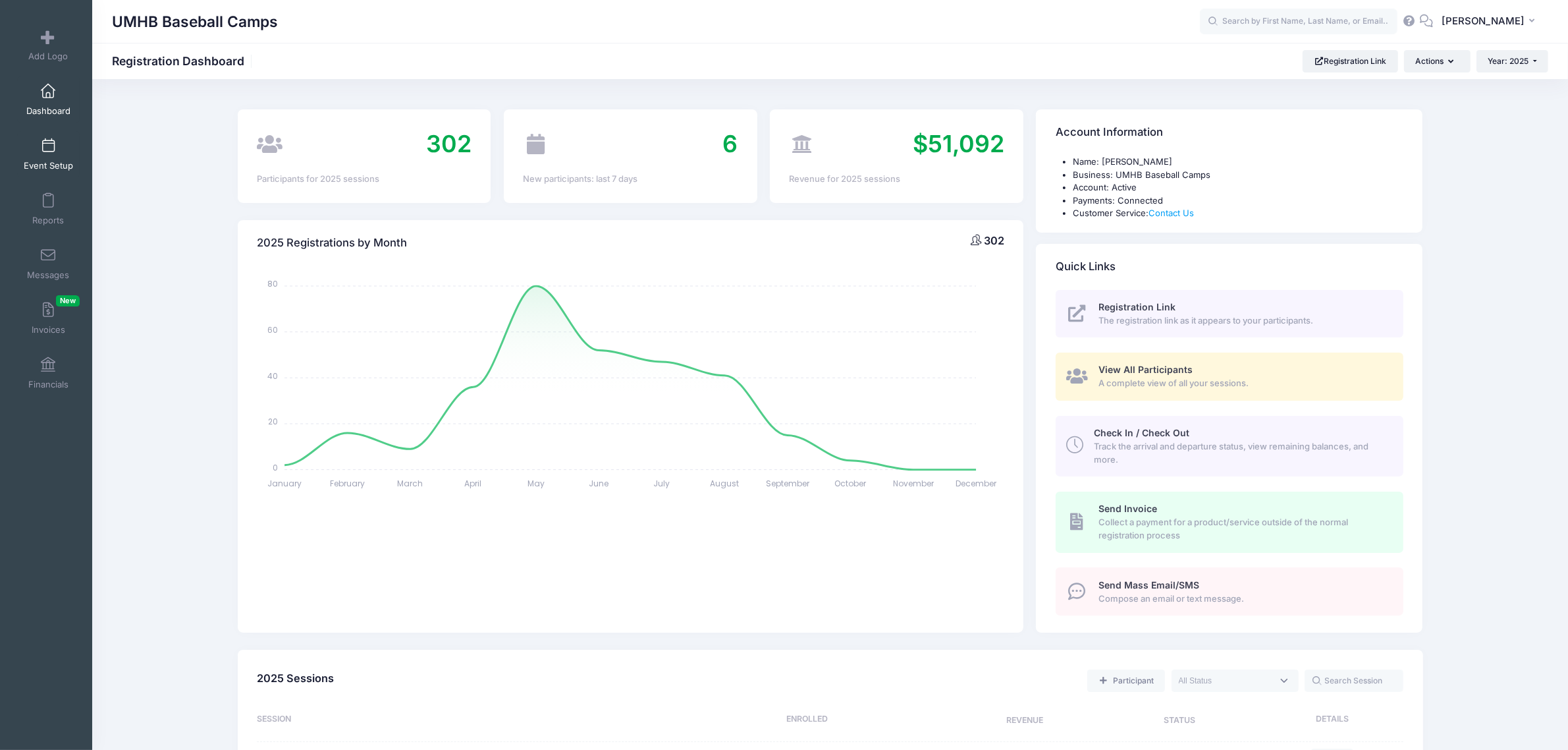
click at [48, 147] on span at bounding box center [48, 146] width 0 height 14
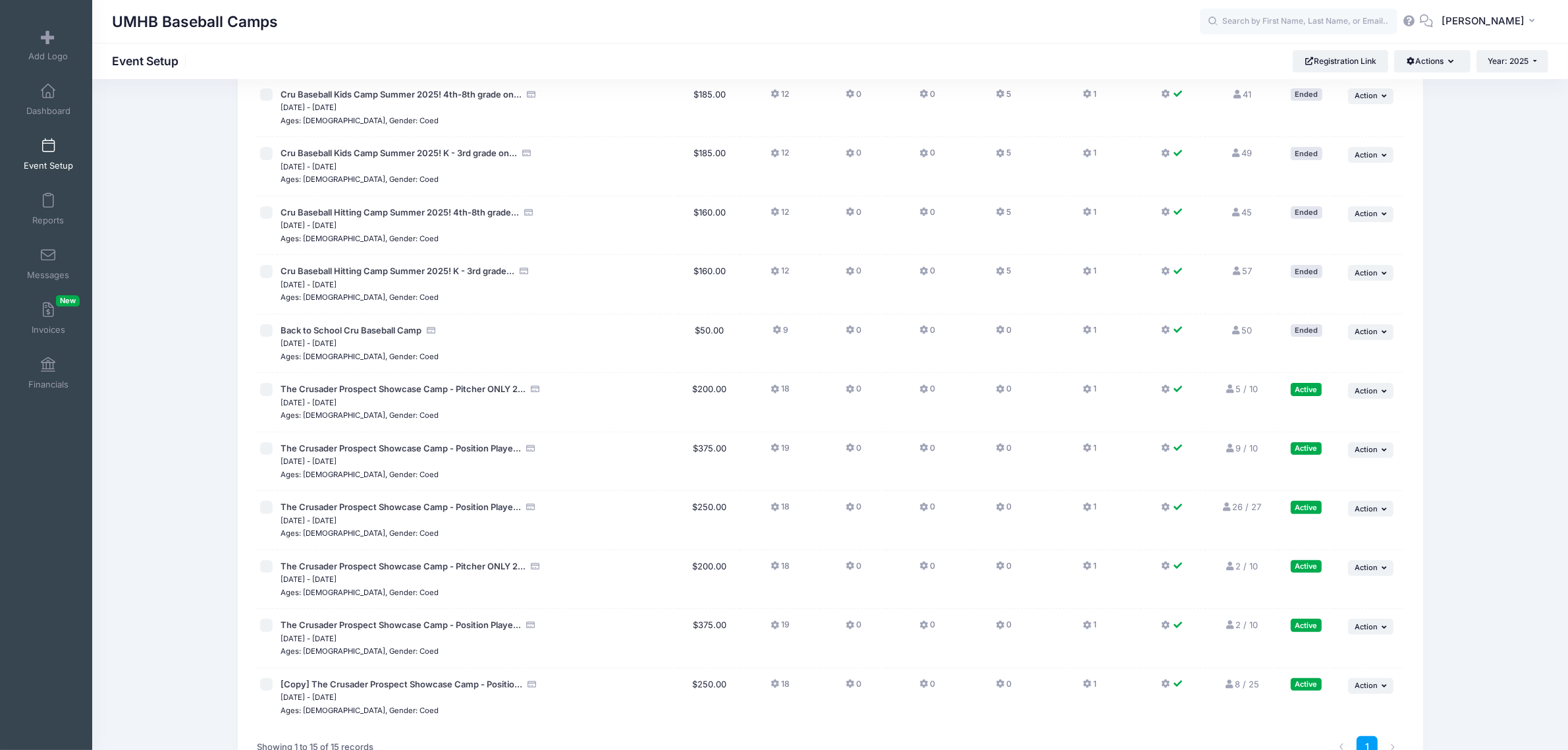
scroll to position [412, 0]
